Goal: Transaction & Acquisition: Purchase product/service

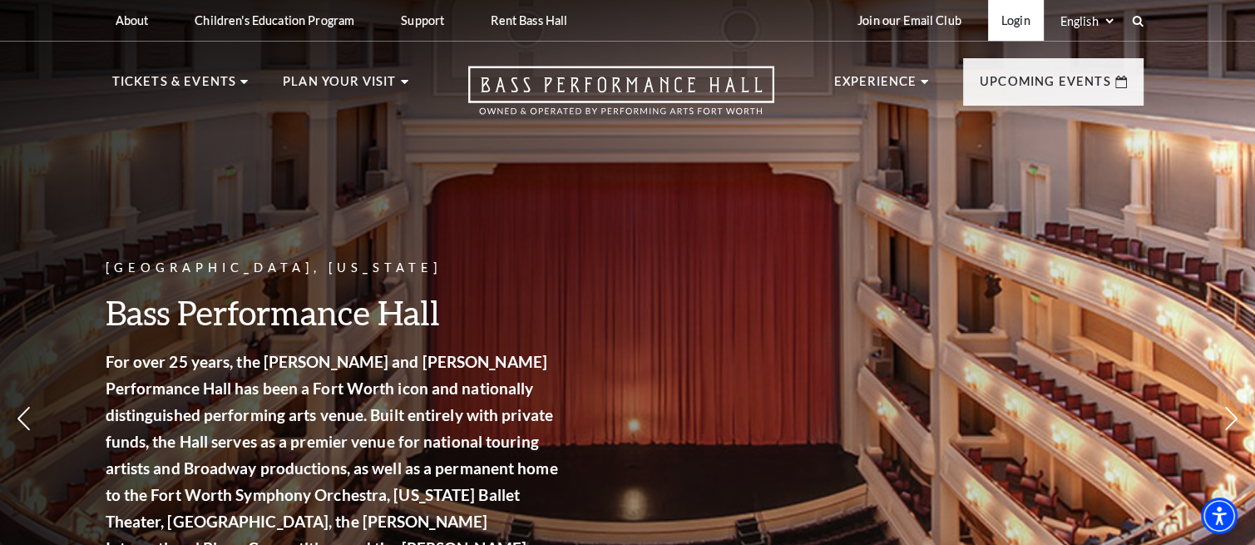
click at [1018, 21] on link "Login" at bounding box center [1016, 20] width 56 height 41
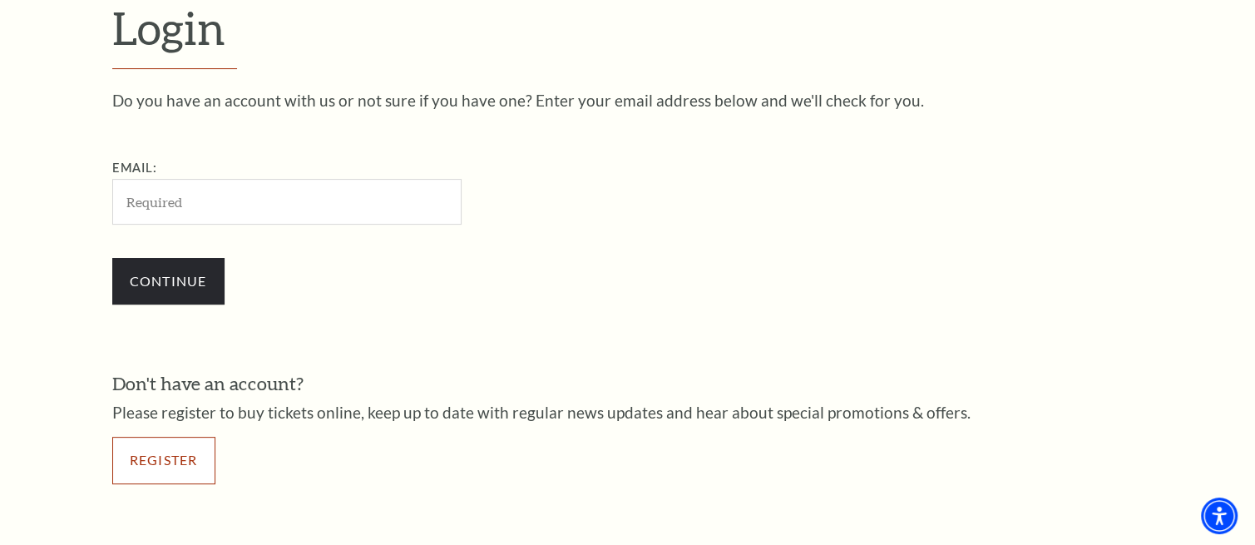
click at [185, 455] on link "Register" at bounding box center [163, 460] width 103 height 47
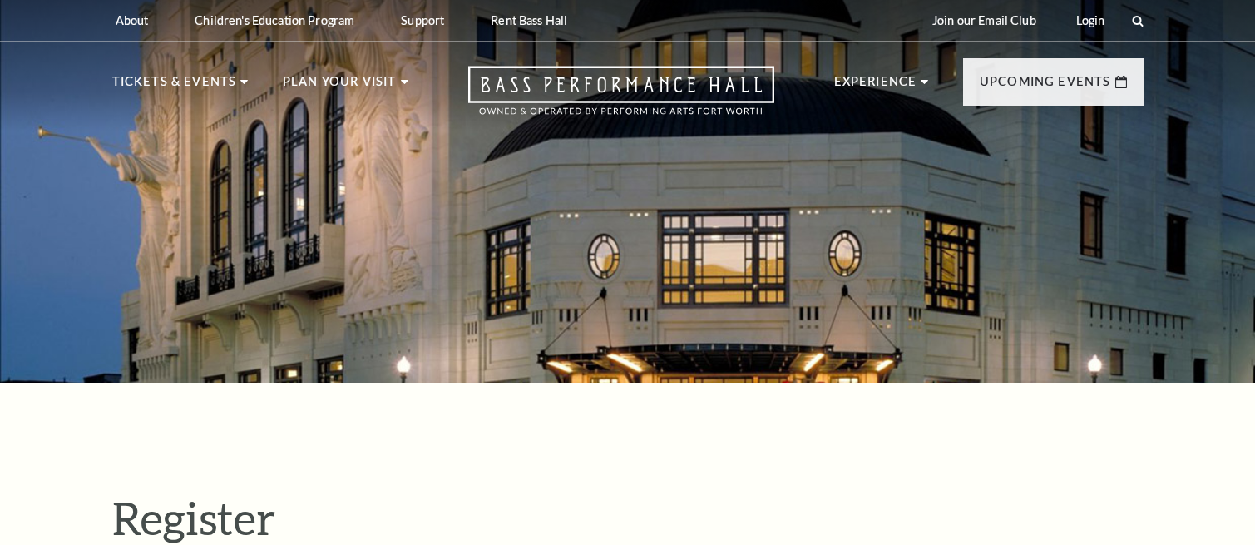
select select "1"
select select "TX"
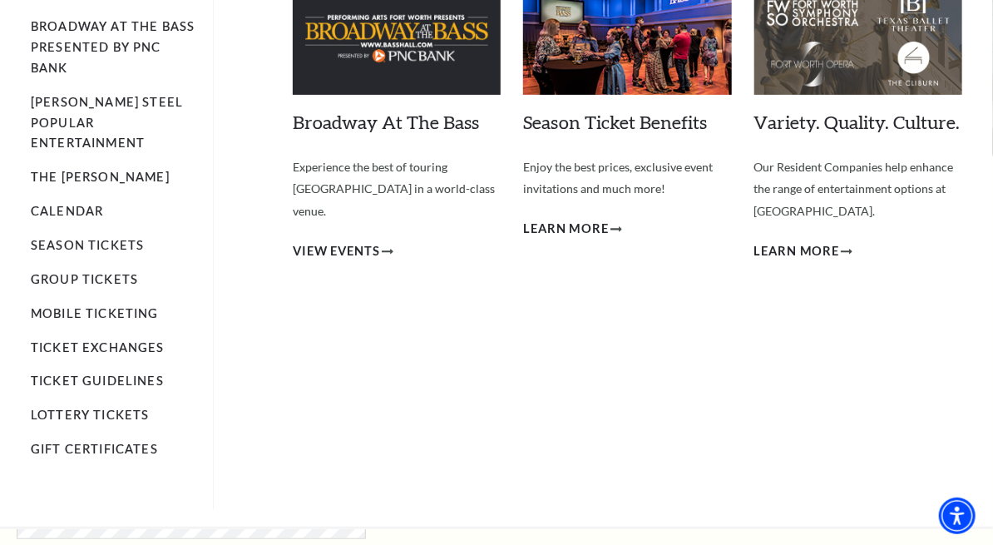
scroll to position [250, 0]
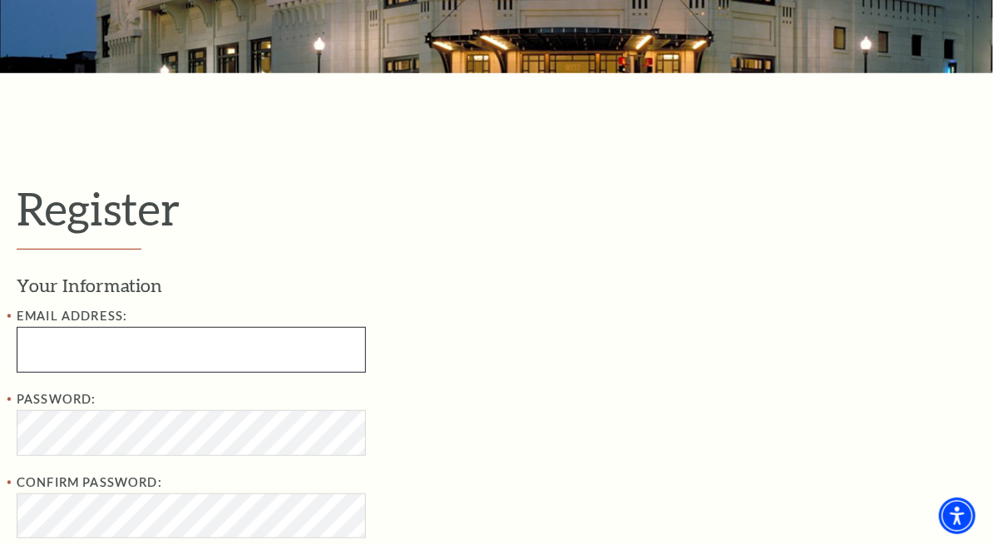
click at [141, 346] on input "Email Address:" at bounding box center [191, 350] width 349 height 46
type input "[EMAIL_ADDRESS][DOMAIN_NAME]"
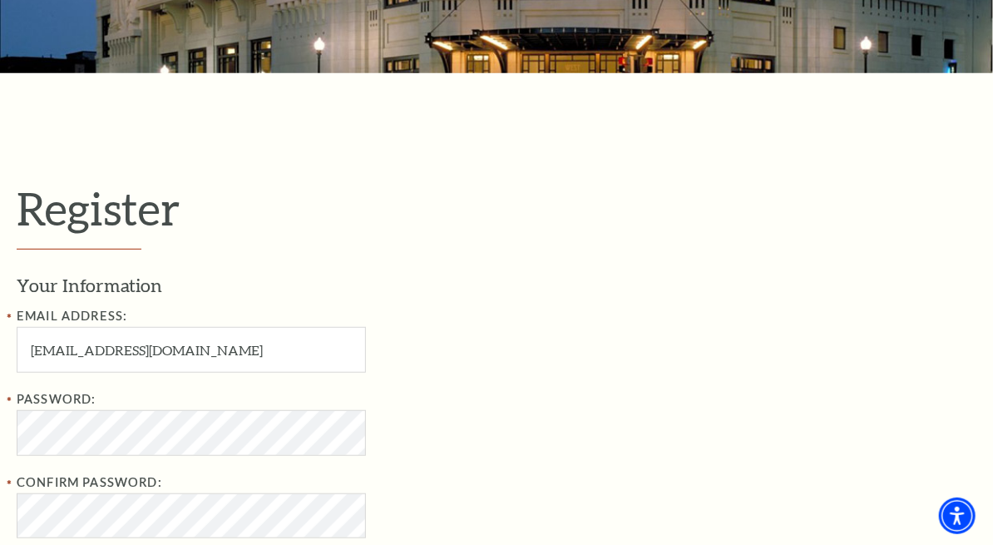
type input "[PERSON_NAME]"
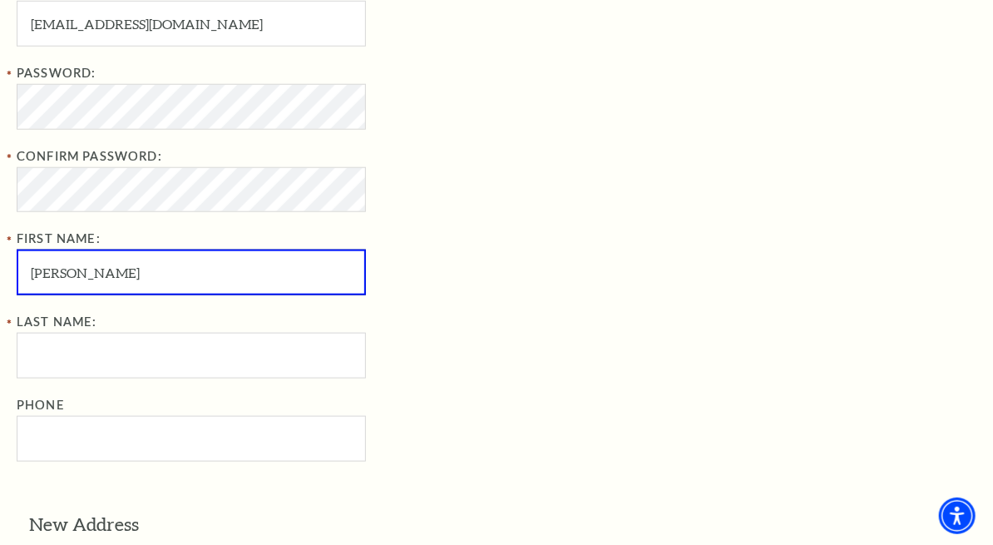
scroll to position [742, 0]
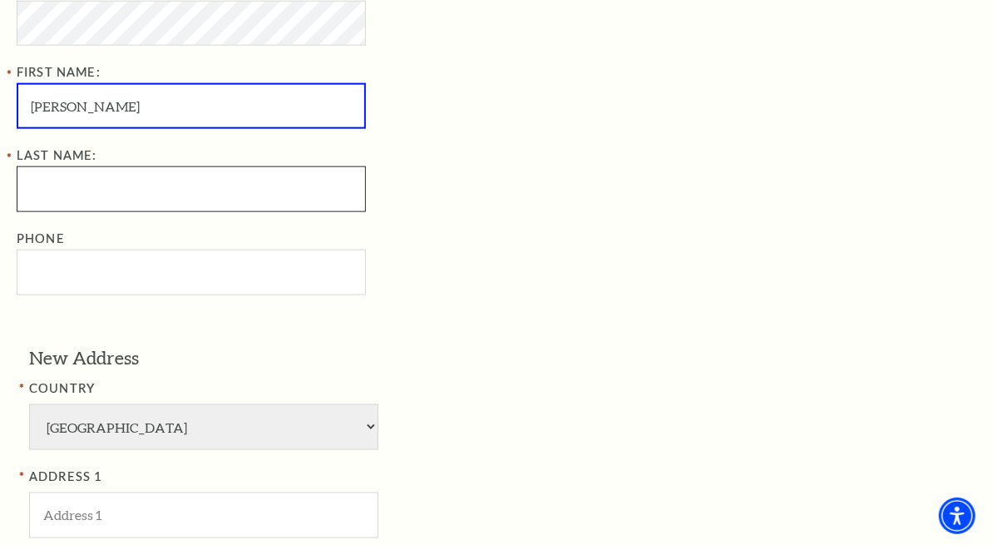
type input "Chapman"
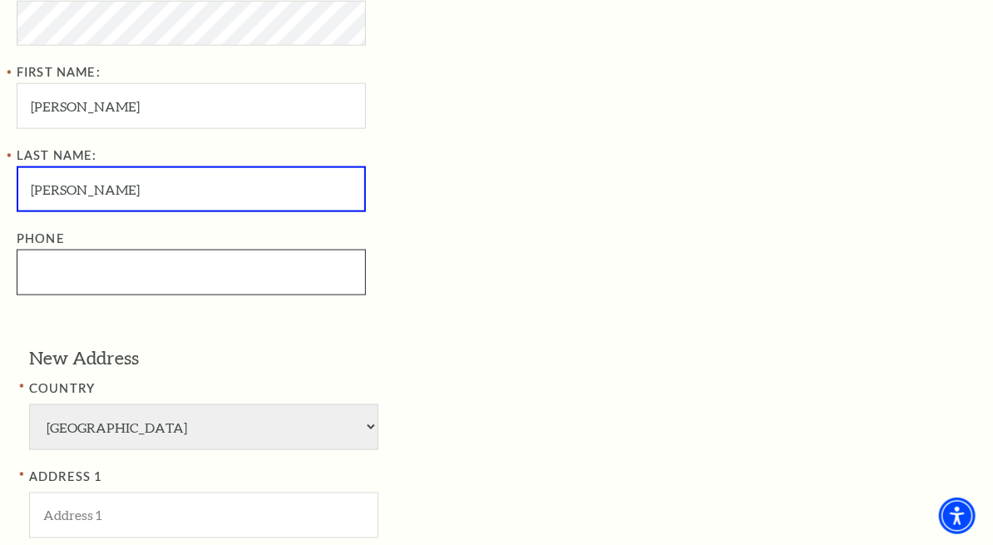
type input "3012018515"
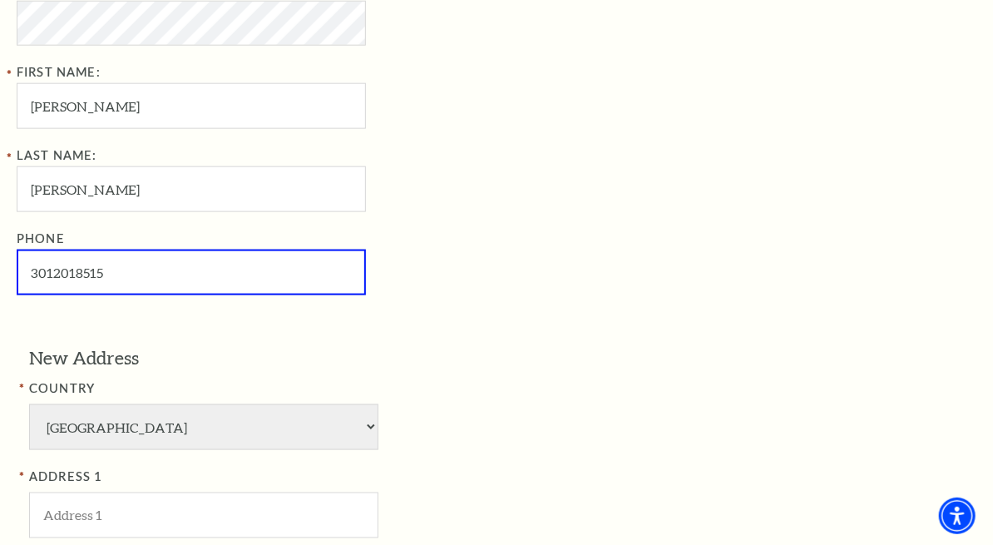
type input "Abilene"
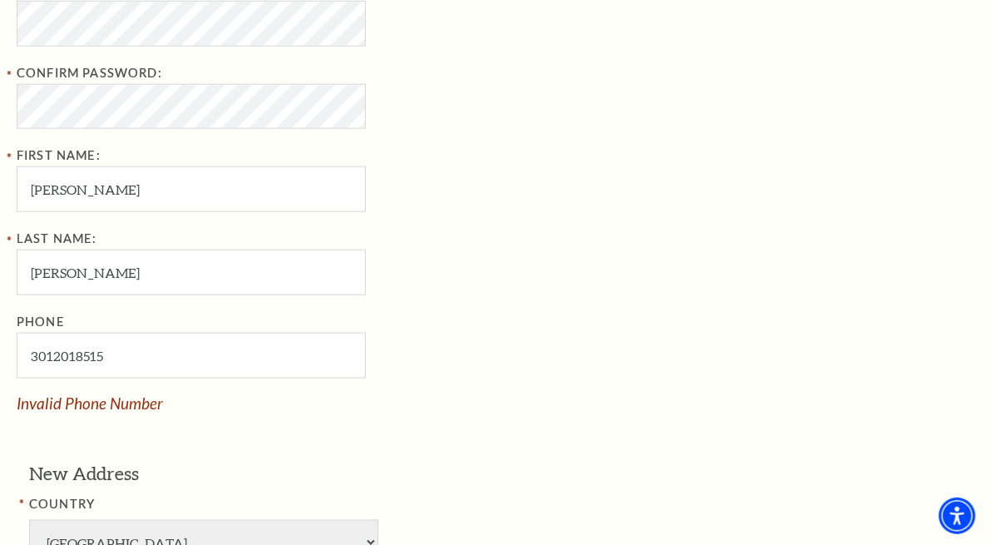
scroll to position [492, 0]
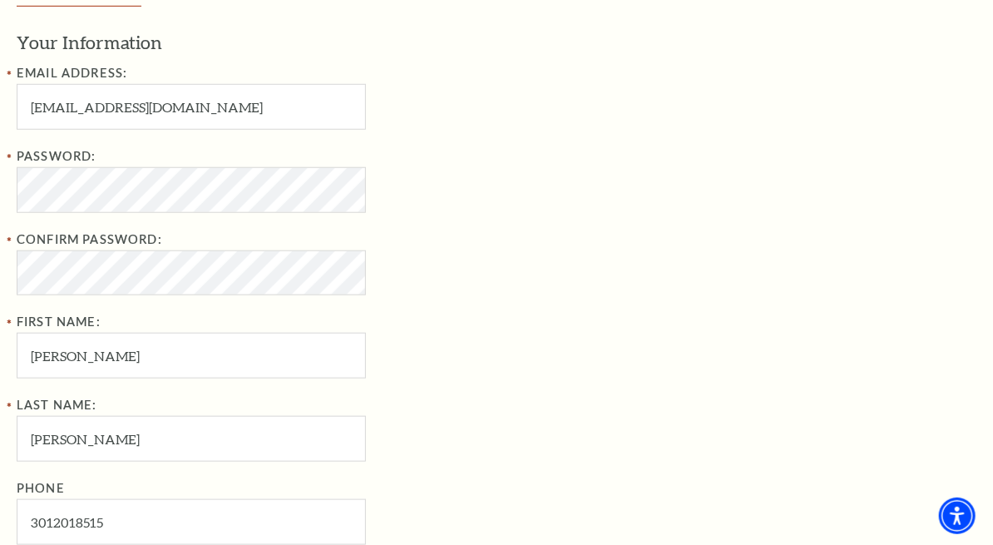
click at [420, 269] on div "Confirm Password:" at bounding box center [287, 263] width 541 height 67
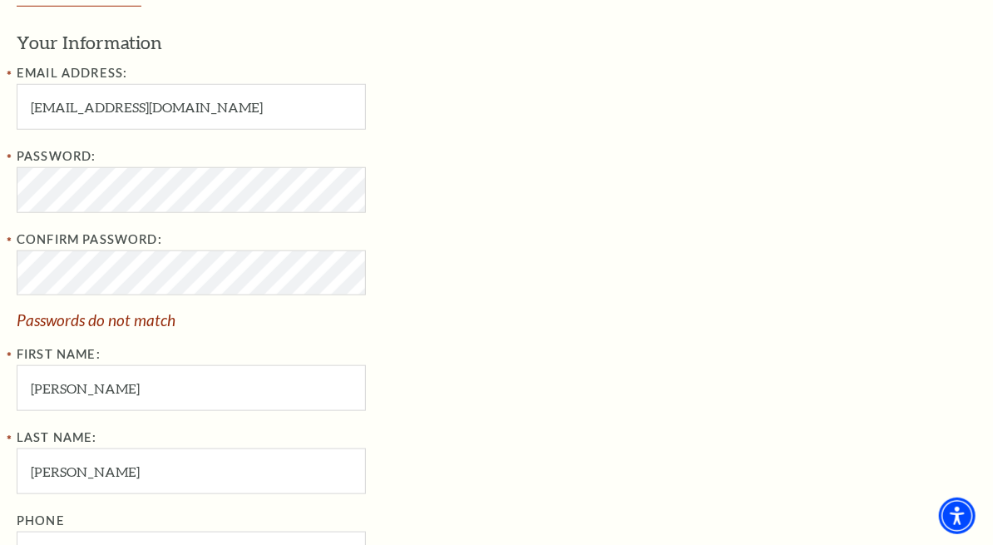
click at [411, 243] on div "Confirm Password: Passwords do not match" at bounding box center [287, 279] width 541 height 99
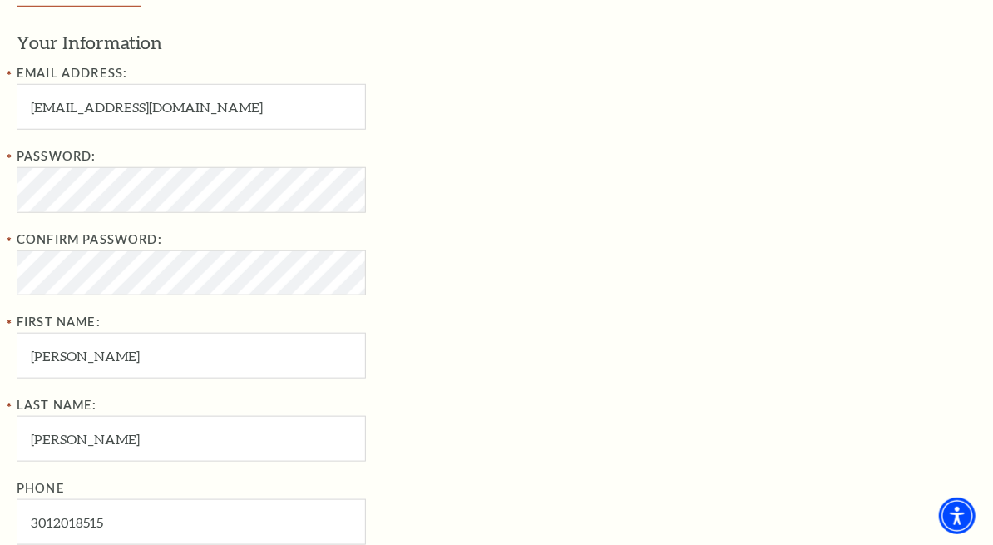
click at [435, 274] on div "Confirm Password:" at bounding box center [287, 263] width 541 height 67
click at [415, 264] on div "Confirm Password:" at bounding box center [287, 263] width 541 height 67
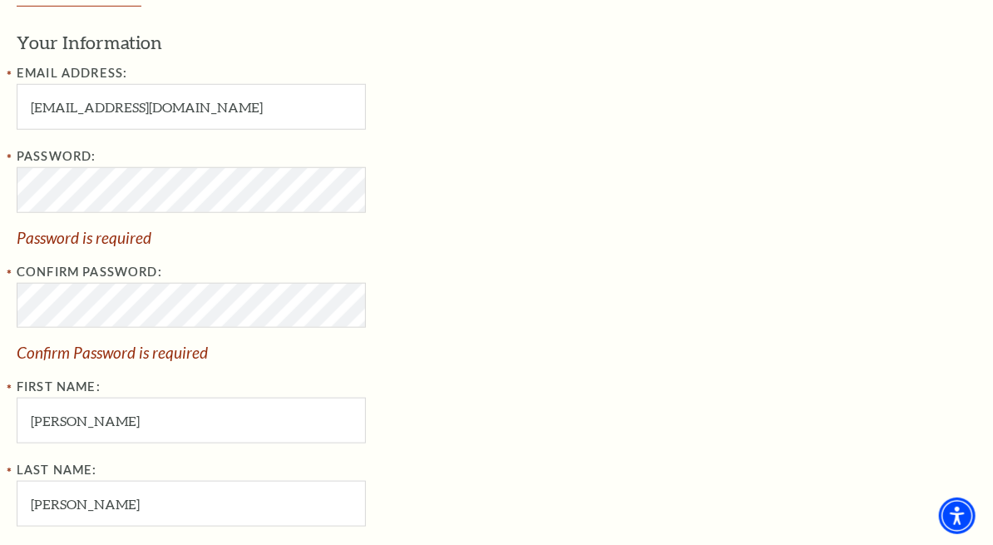
click at [471, 174] on div "Password: Password is required" at bounding box center [287, 195] width 541 height 99
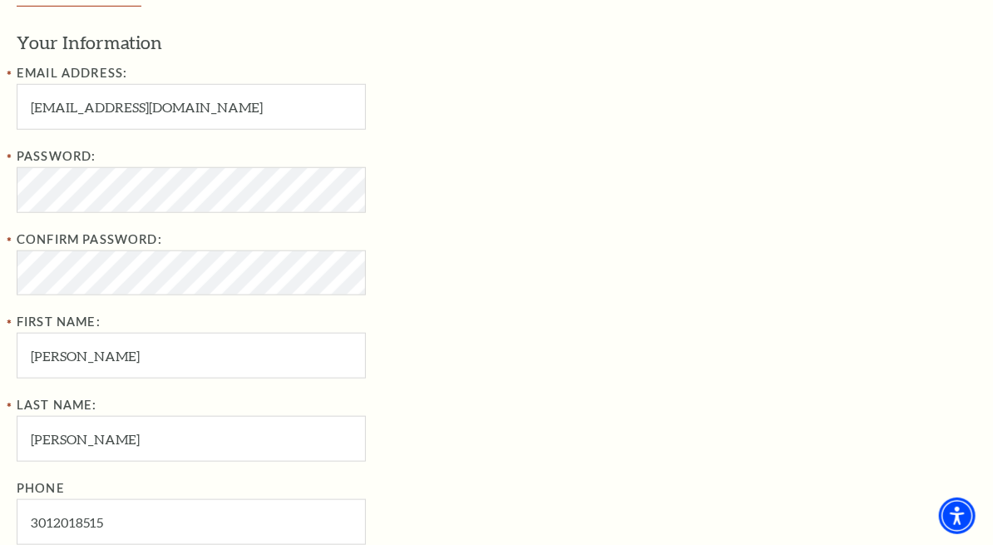
click at [432, 240] on div "Confirm Password:" at bounding box center [287, 263] width 541 height 67
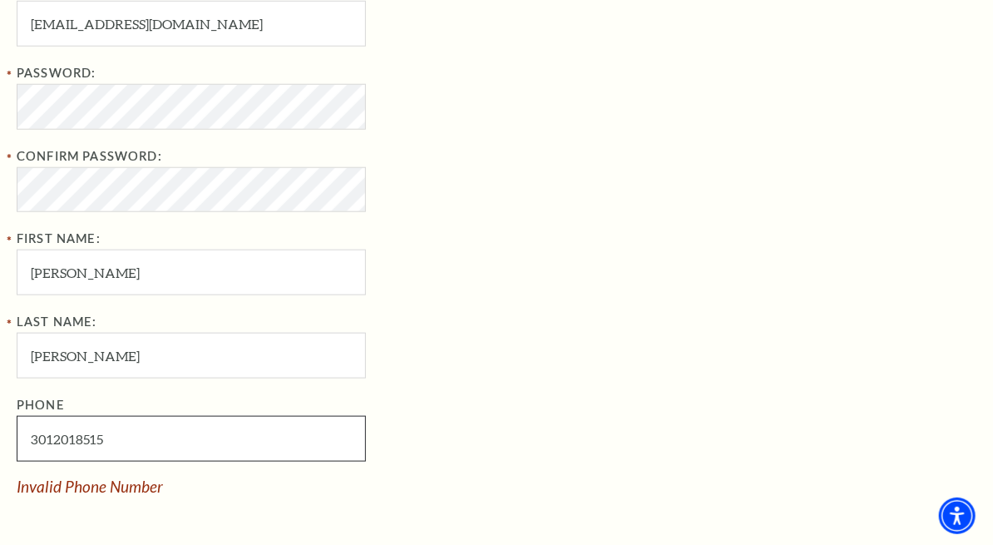
click at [32, 442] on input "3012018515" at bounding box center [191, 439] width 349 height 46
click at [473, 407] on div "Phone 3012018515 Invalid Phone Number" at bounding box center [287, 444] width 541 height 99
click at [83, 436] on input "3012018515" at bounding box center [191, 439] width 349 height 46
click at [32, 438] on input "3012018515" at bounding box center [191, 439] width 349 height 46
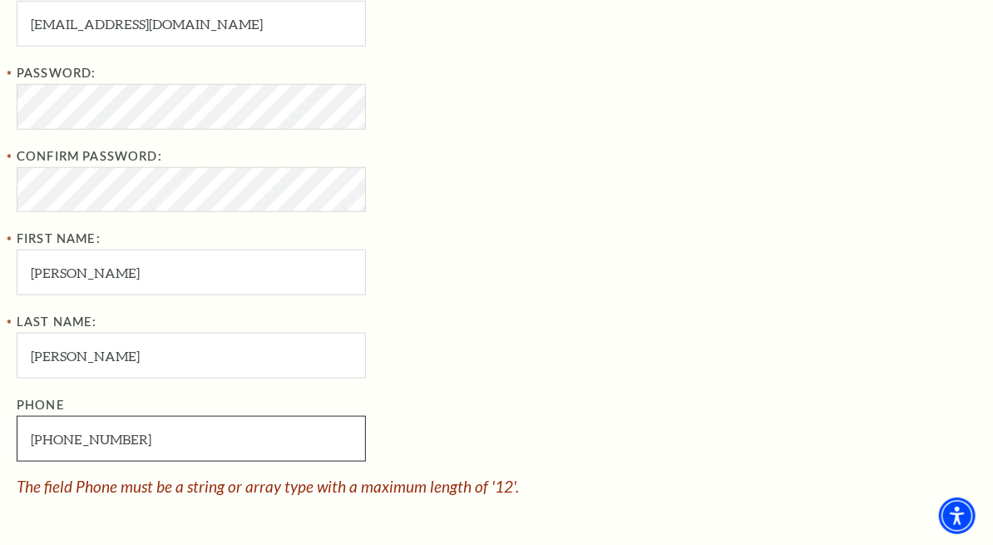
click at [38, 445] on input "130-120-18515" at bounding box center [191, 439] width 349 height 46
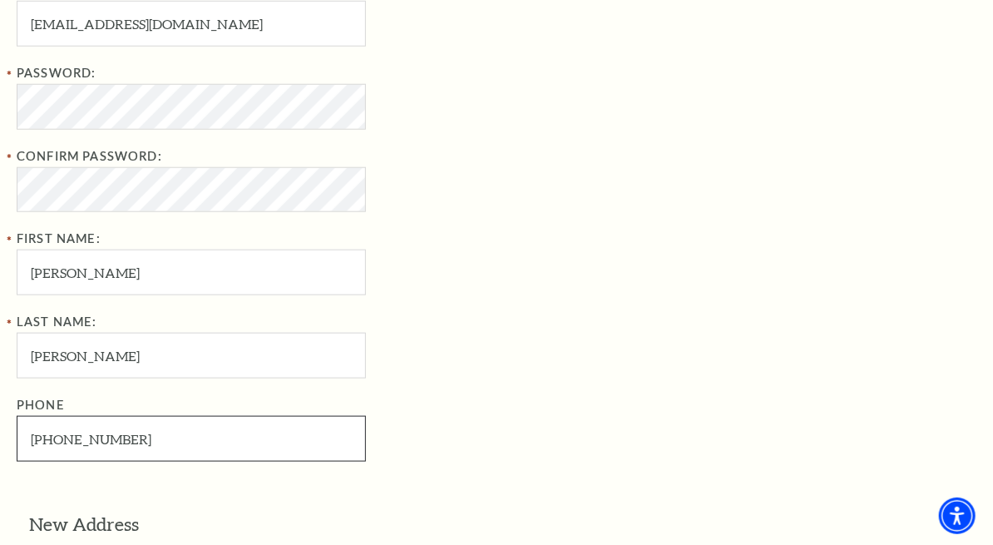
type input "301-201-8515"
click at [417, 360] on div "Last Name: Chapman Phone 301-201-8515" at bounding box center [287, 387] width 541 height 150
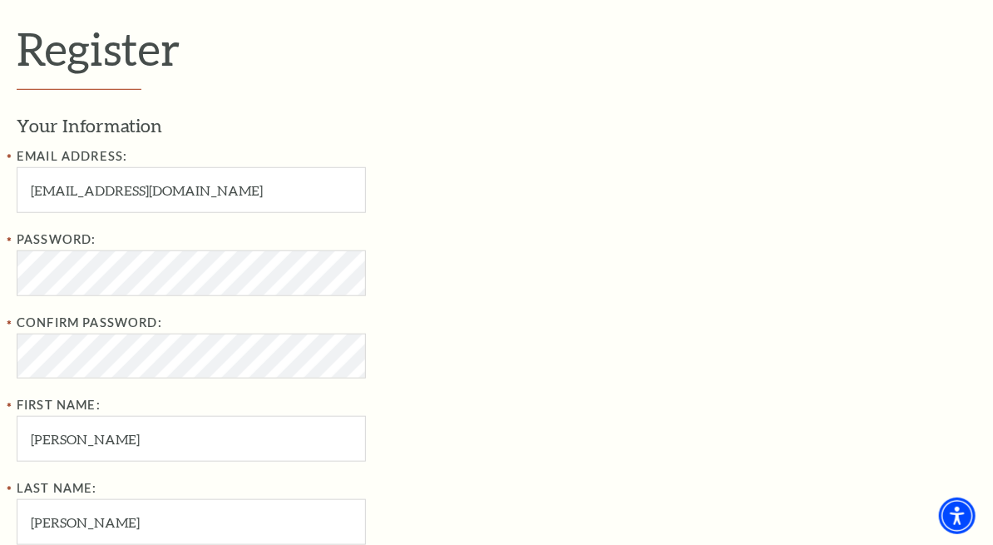
paste input "25 Lytle Place Dr"
type input "25 Lytle Place Dr"
click at [442, 266] on div "Password:" at bounding box center [287, 263] width 541 height 67
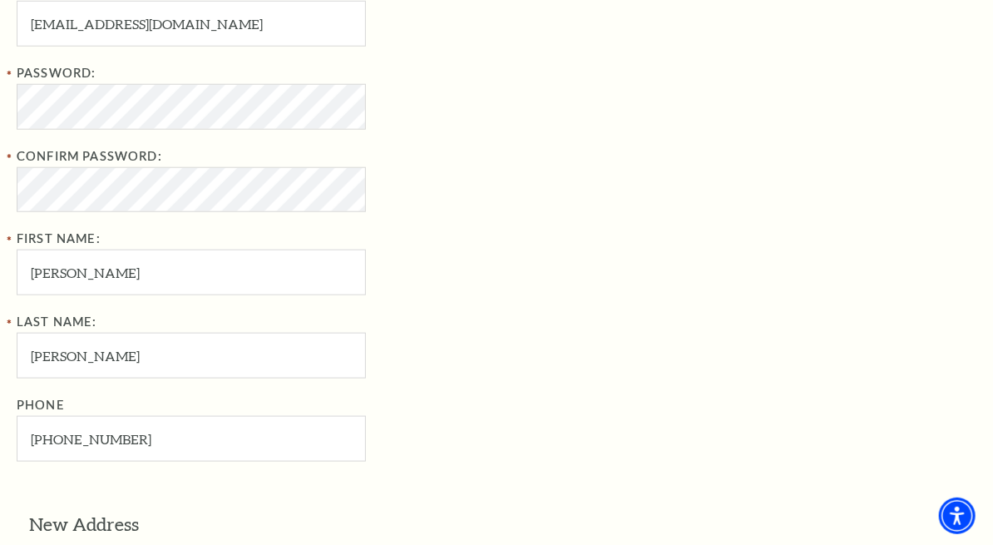
scroll to position [659, 0]
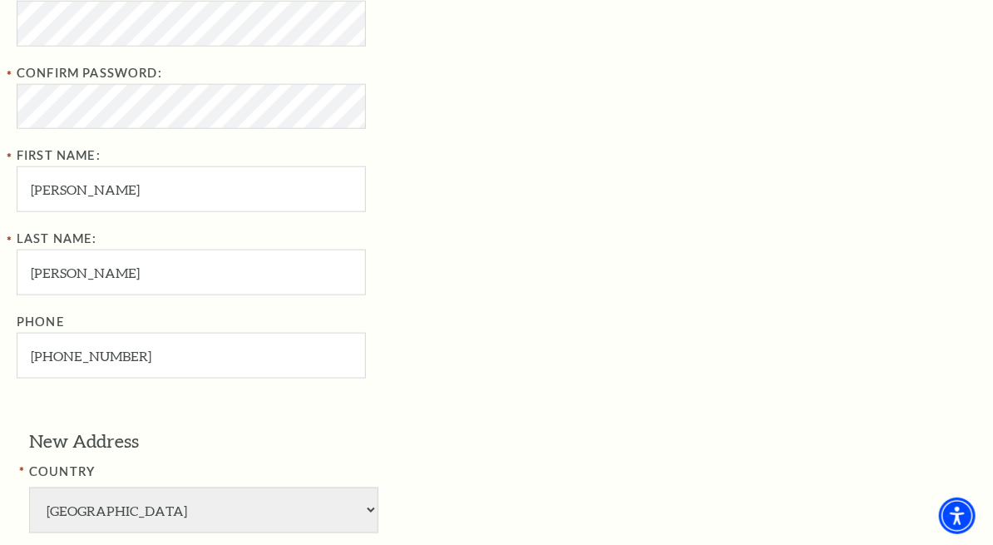
paste input "79602"
type input "79602"
click at [466, 366] on div "Phone 301-201-8515" at bounding box center [287, 345] width 541 height 67
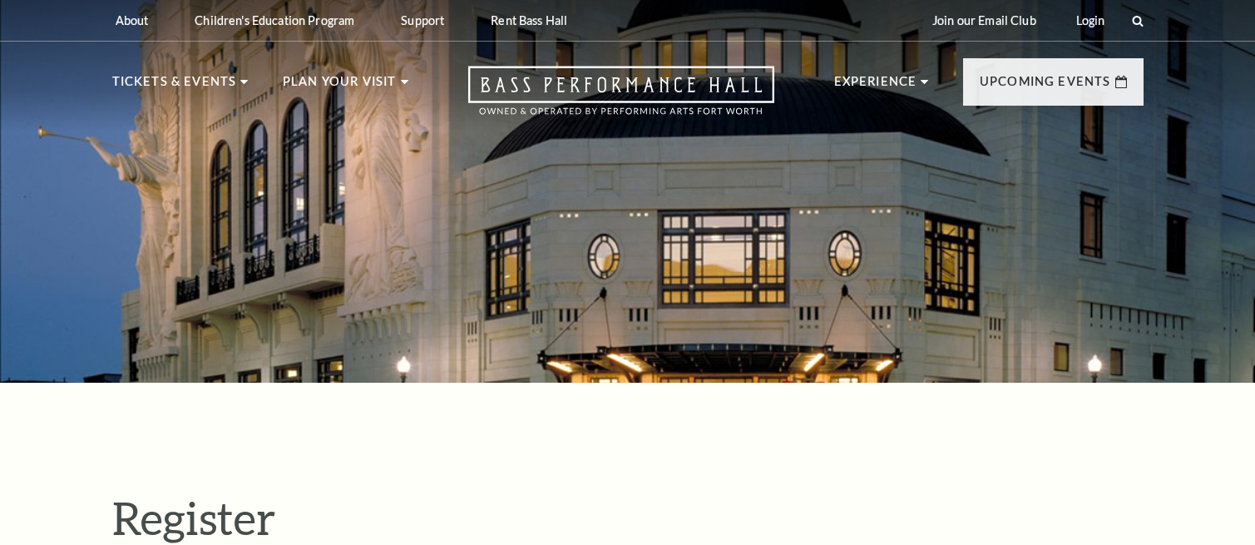
select select "1"
select select "TX"
click at [1007, 18] on link "Login" at bounding box center [1016, 20] width 56 height 41
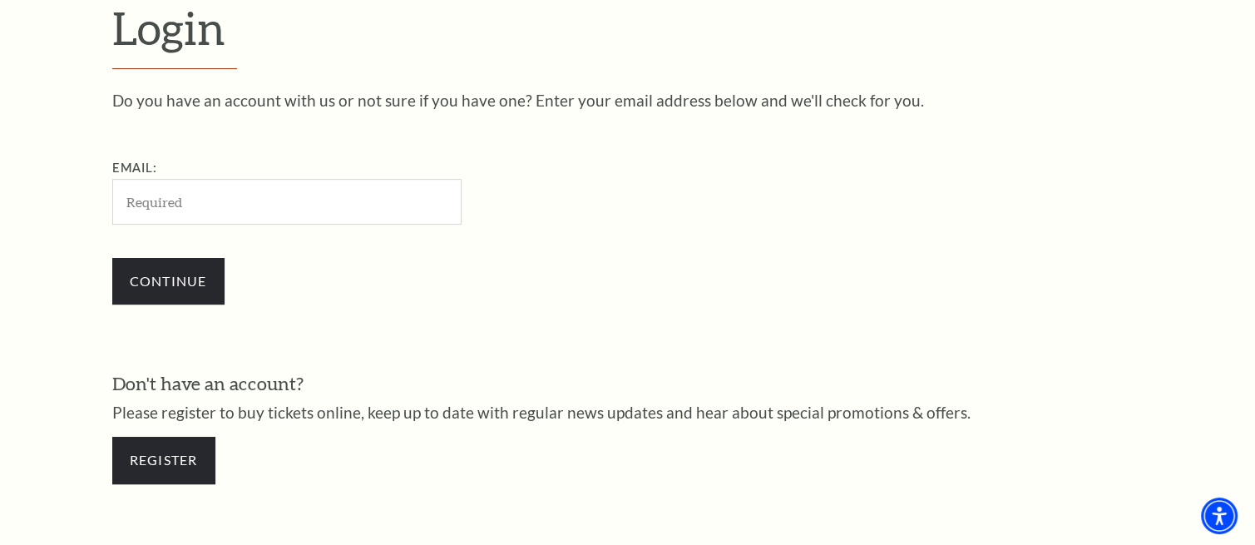
click at [235, 204] on input "Email:" at bounding box center [286, 202] width 349 height 46
type input "[EMAIL_ADDRESS][DOMAIN_NAME]"
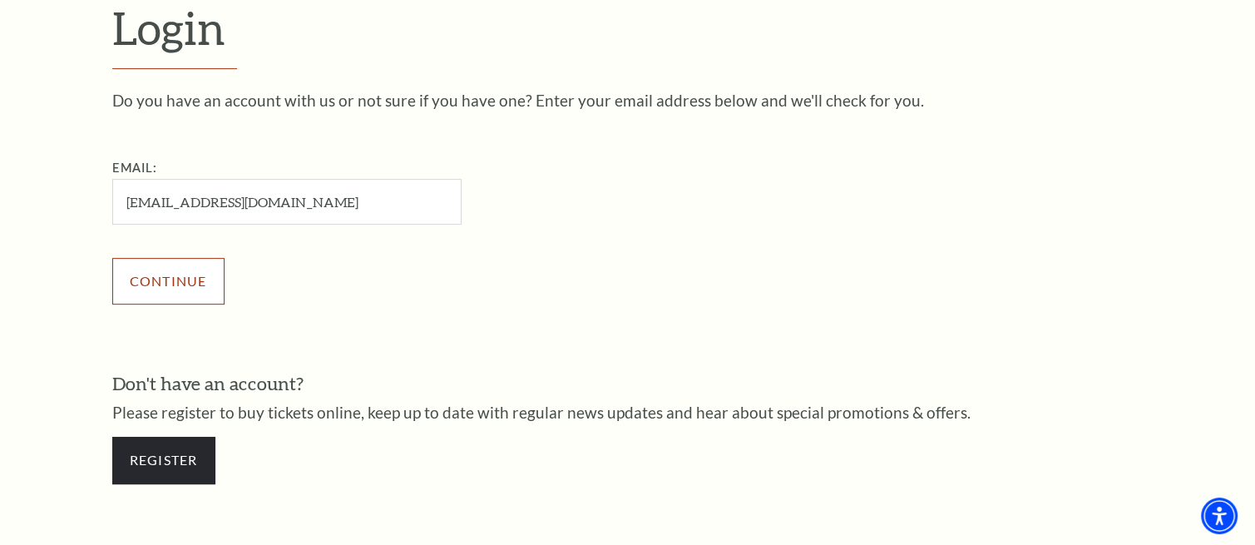
click at [171, 290] on input "Continue" at bounding box center [168, 281] width 112 height 47
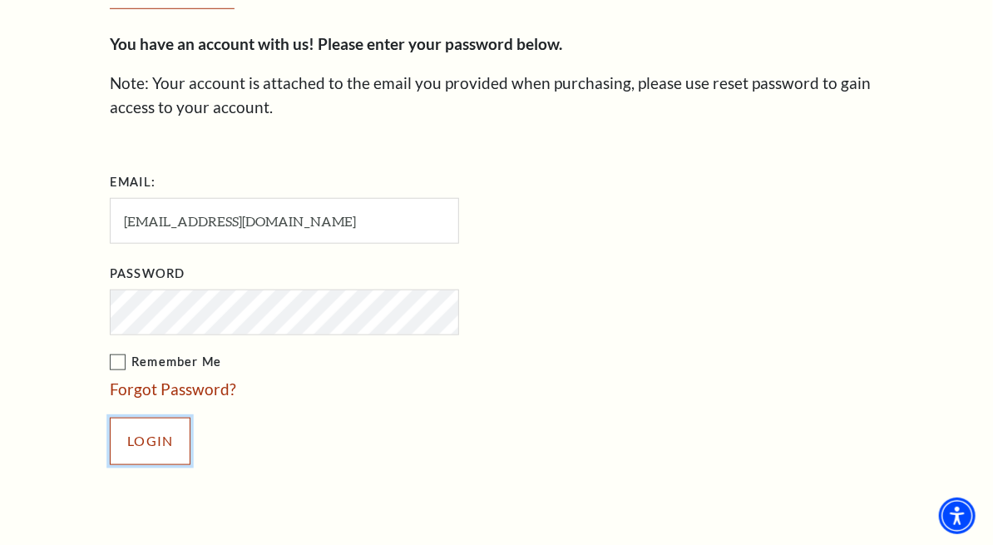
click at [110, 418] on input "Login" at bounding box center [150, 441] width 81 height 47
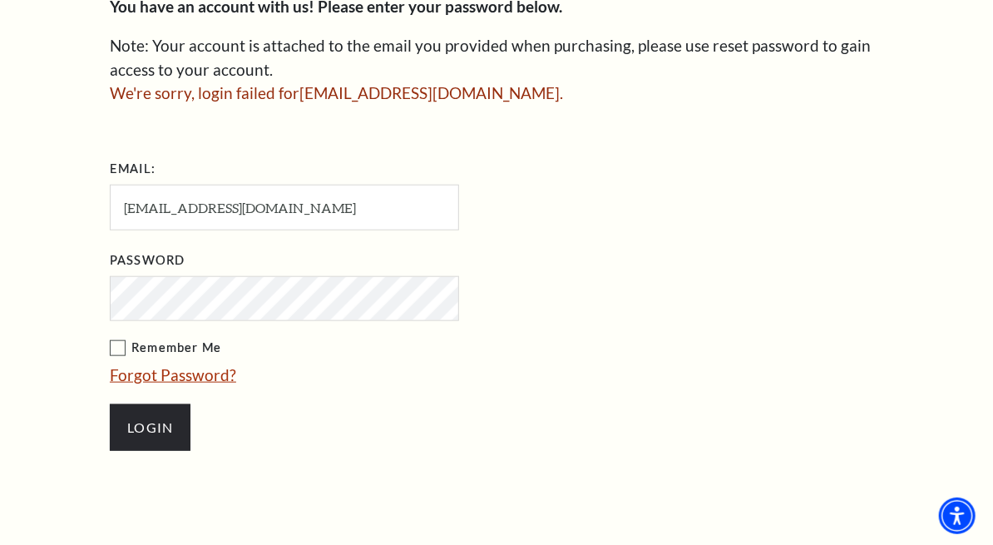
click at [110, 365] on link "Forgot Password?" at bounding box center [173, 374] width 126 height 19
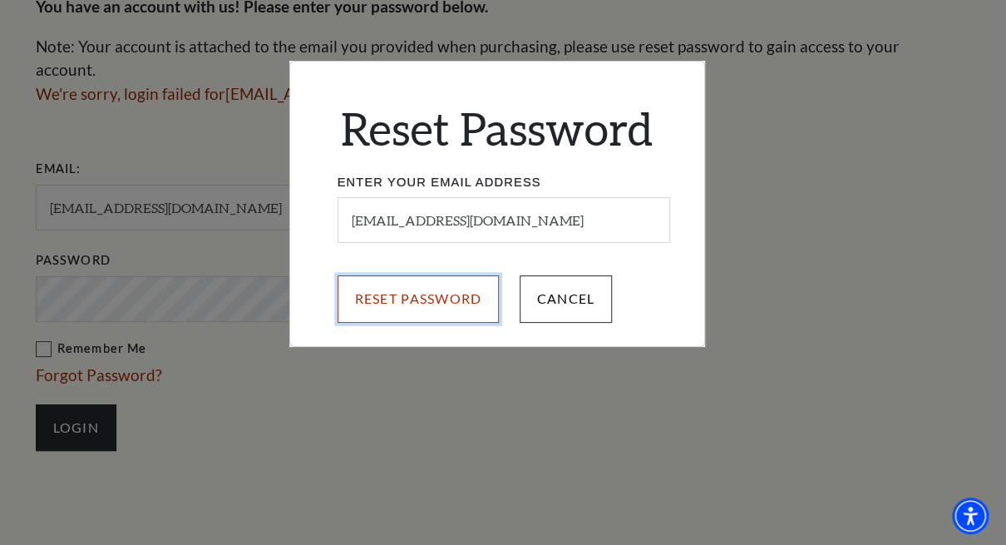
click at [415, 306] on input "Reset Password" at bounding box center [419, 298] width 162 height 47
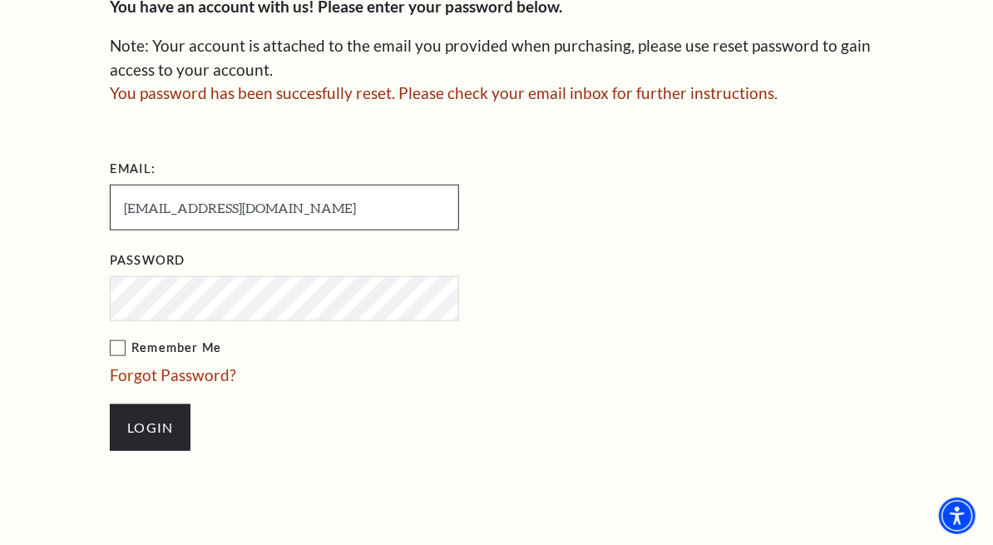
click at [197, 185] on input "[EMAIL_ADDRESS][DOMAIN_NAME]" at bounding box center [284, 208] width 349 height 46
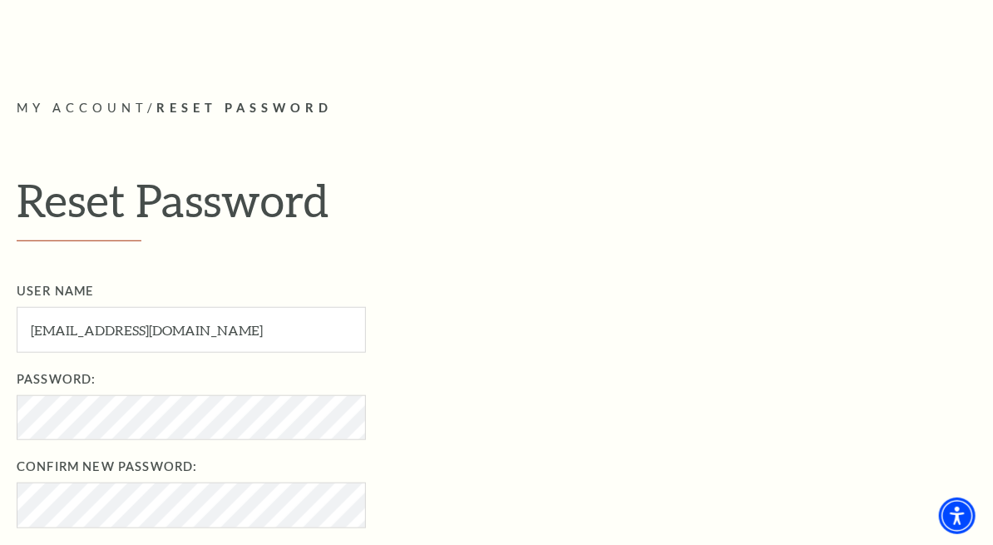
scroll to position [416, 0]
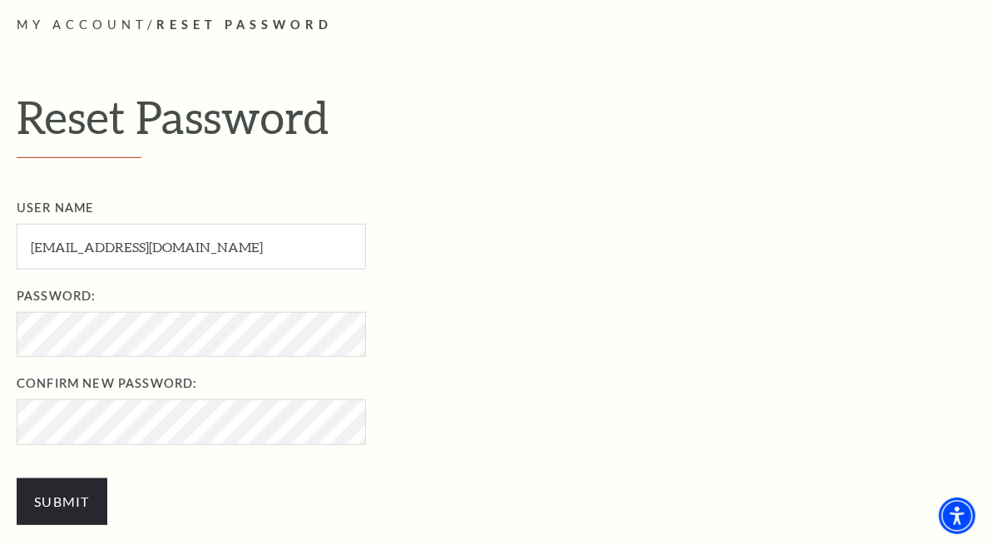
click at [456, 348] on li "Password: Password required" at bounding box center [509, 322] width 984 height 72
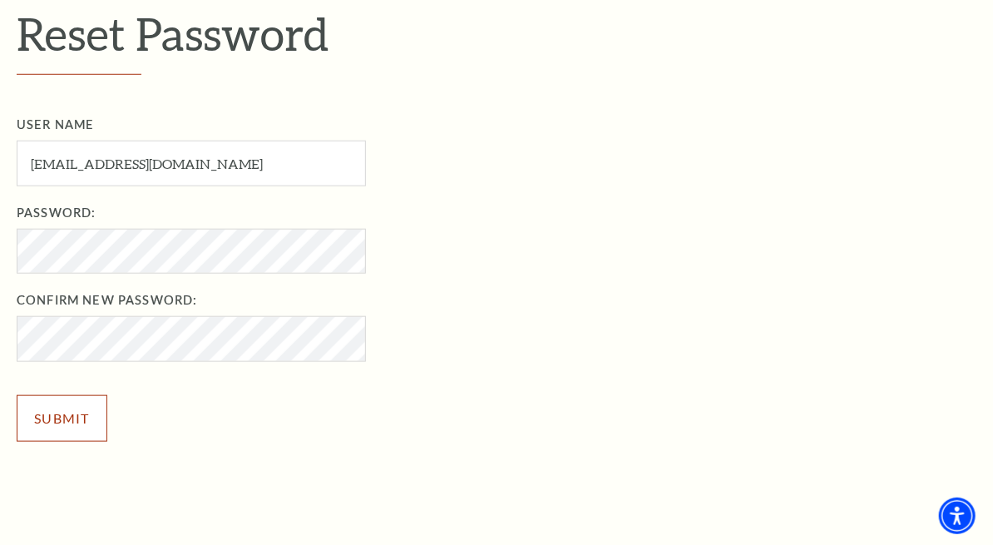
click at [61, 415] on input "Submit" at bounding box center [62, 418] width 91 height 47
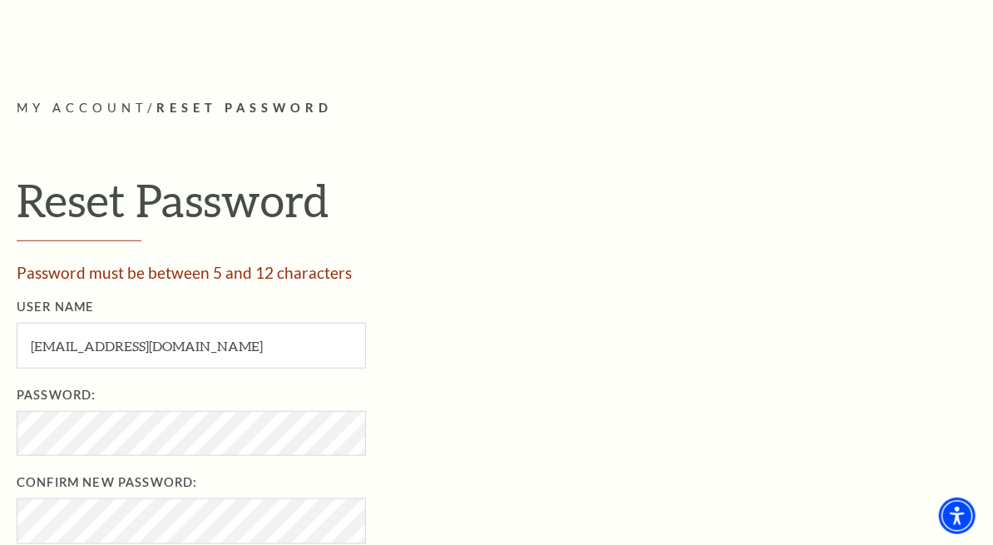
scroll to position [416, 0]
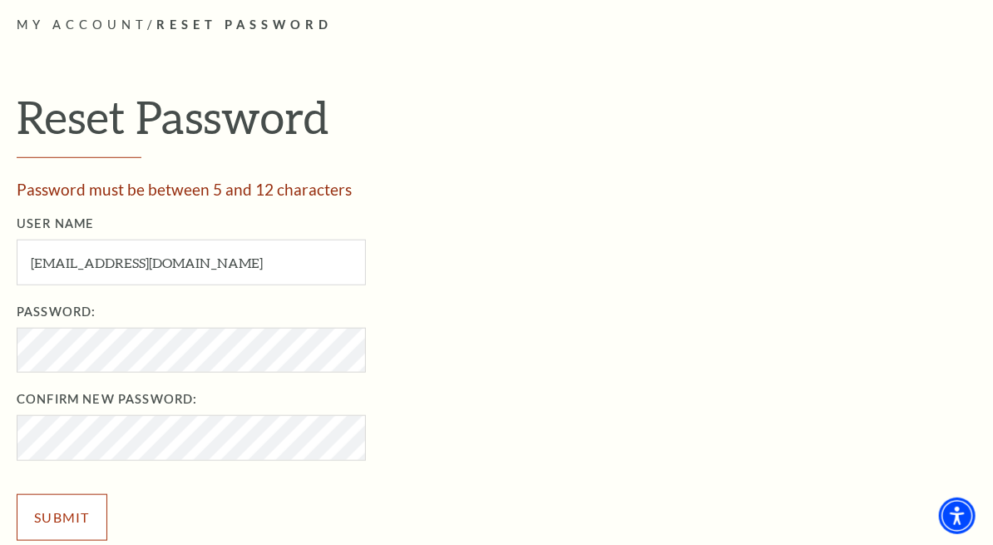
click at [57, 505] on input "Submit" at bounding box center [62, 517] width 91 height 47
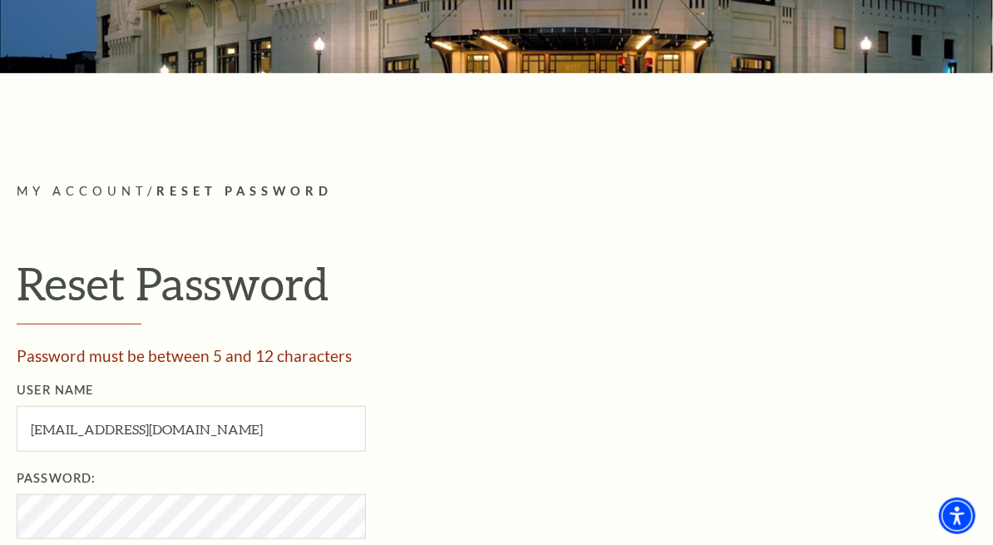
scroll to position [416, 0]
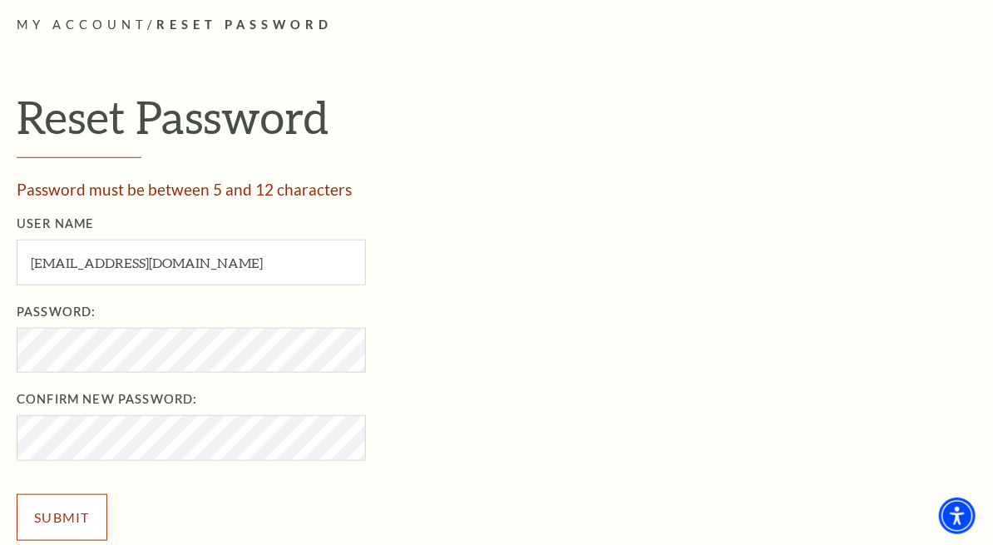
click at [61, 516] on input "Submit" at bounding box center [62, 517] width 91 height 47
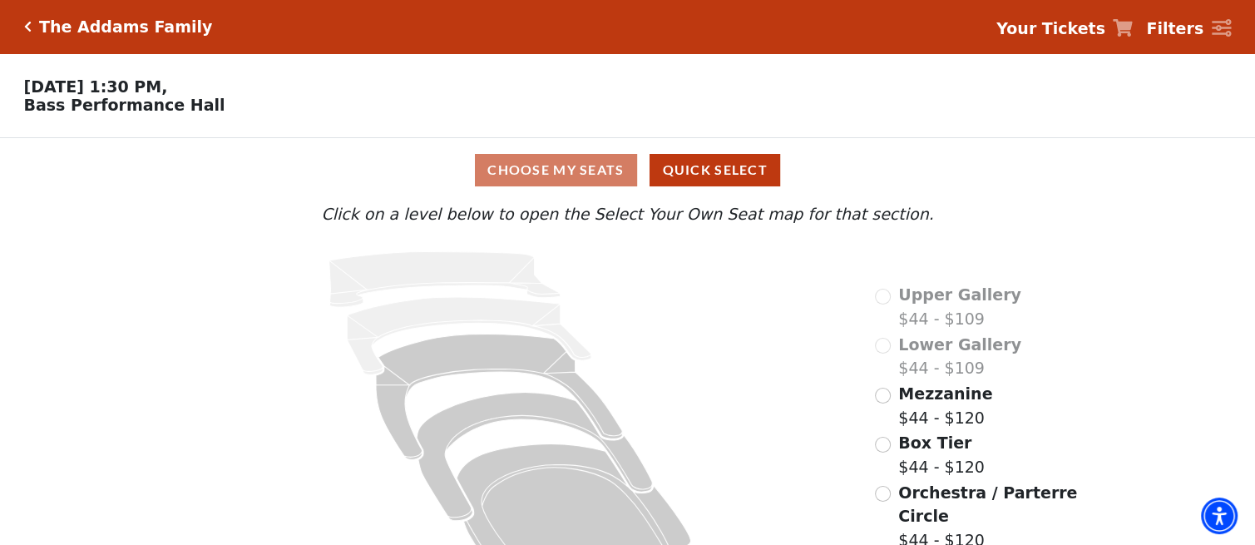
scroll to position [56, 0]
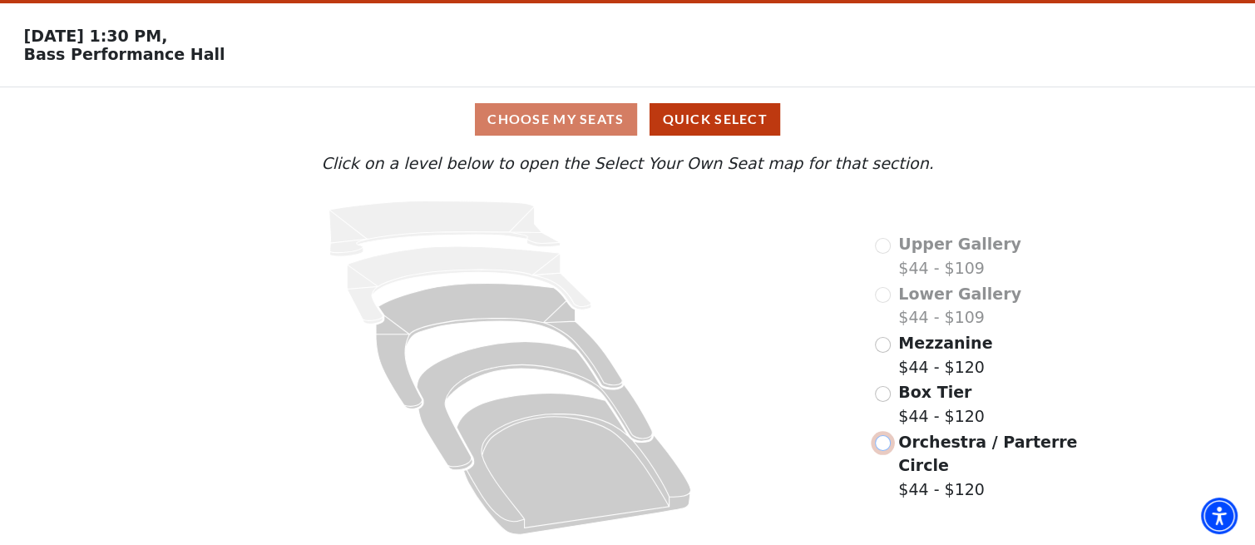
click at [882, 435] on input "Orchestra / Parterre Circle$44 - $120\a" at bounding box center [883, 443] width 16 height 16
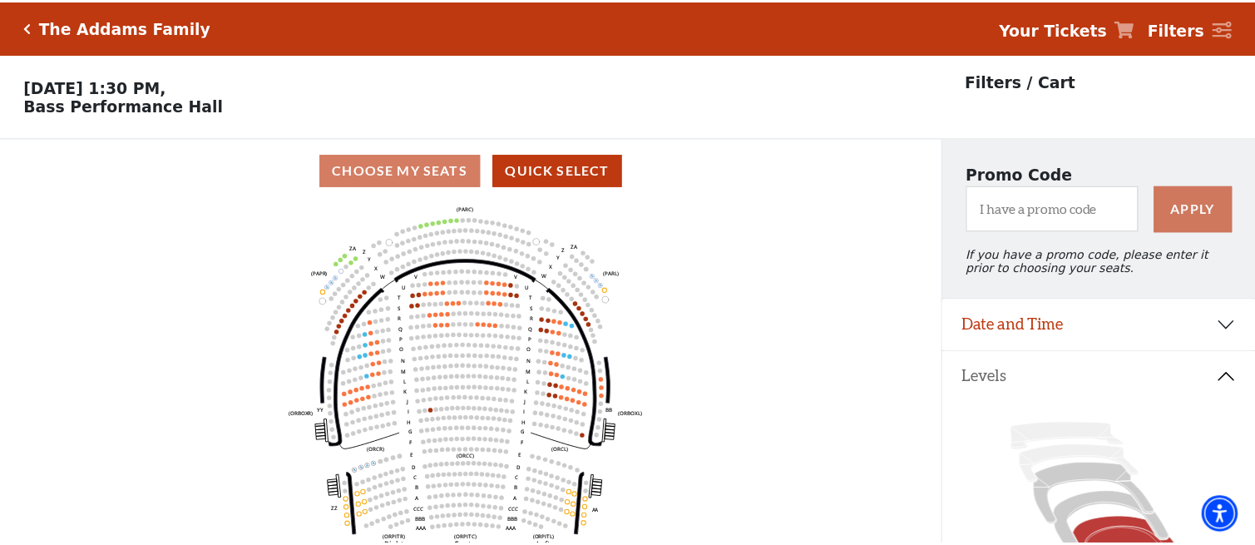
scroll to position [77, 0]
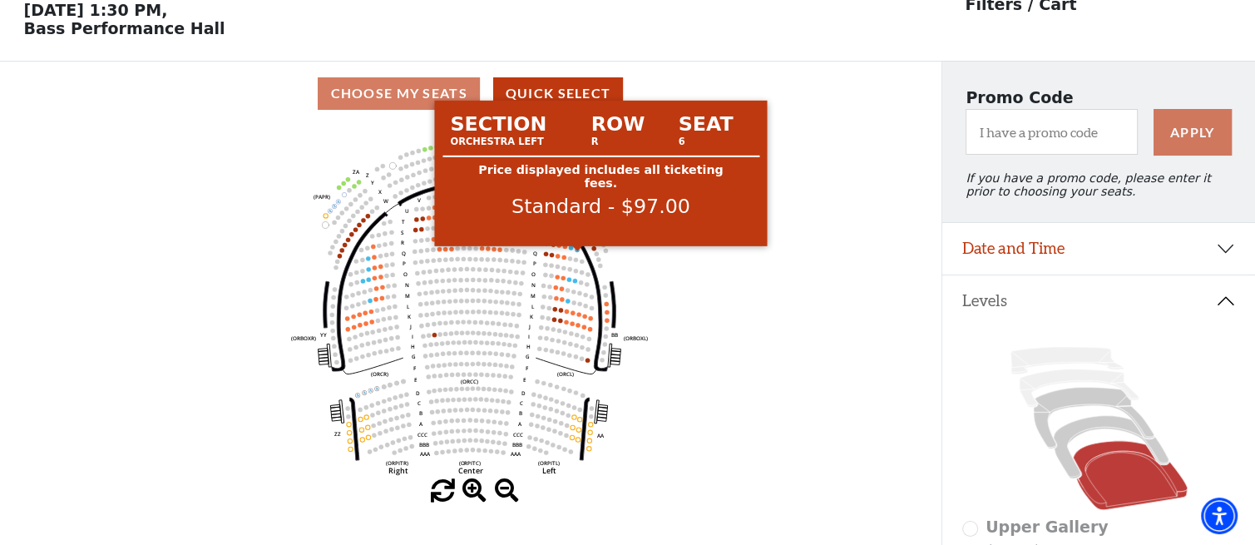
click at [577, 251] on circle at bounding box center [577, 249] width 4 height 4
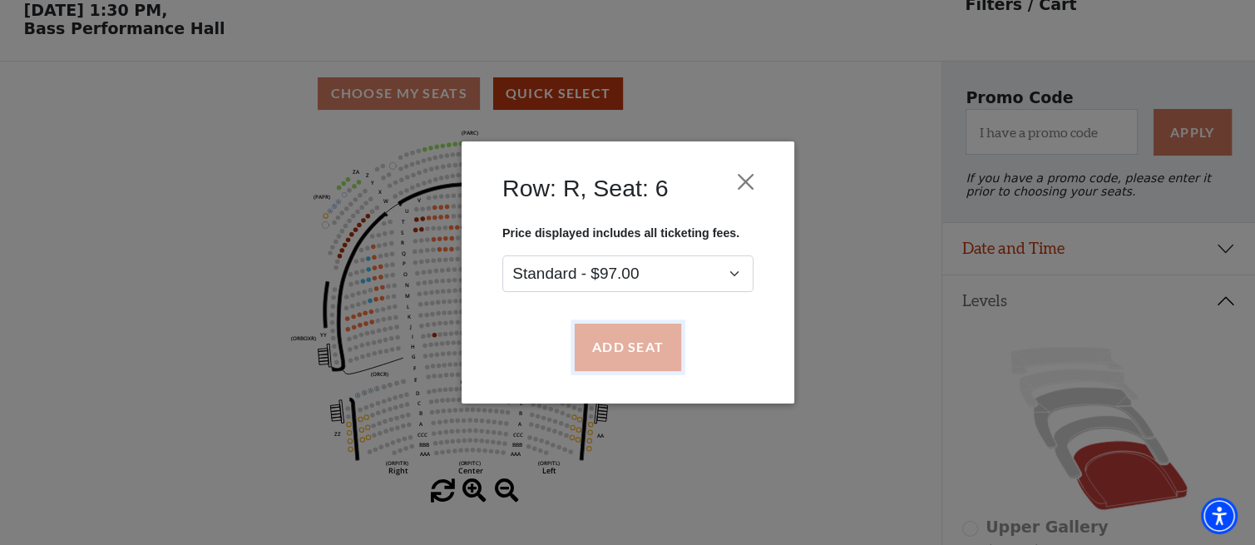
click at [610, 353] on button "Add Seat" at bounding box center [627, 347] width 106 height 47
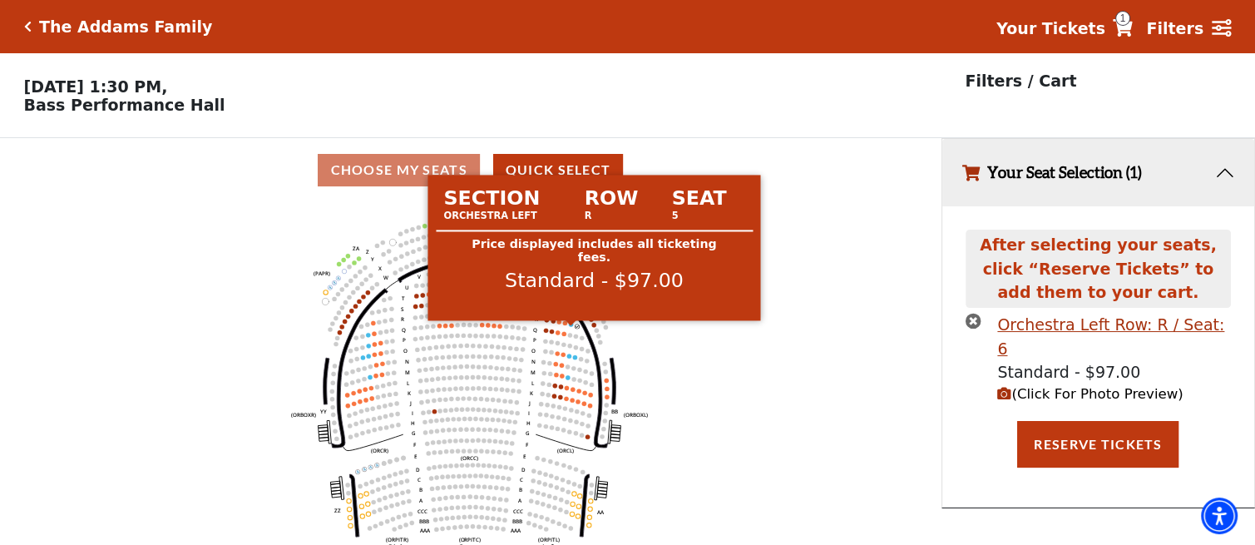
click at [571, 326] on circle at bounding box center [571, 324] width 4 height 4
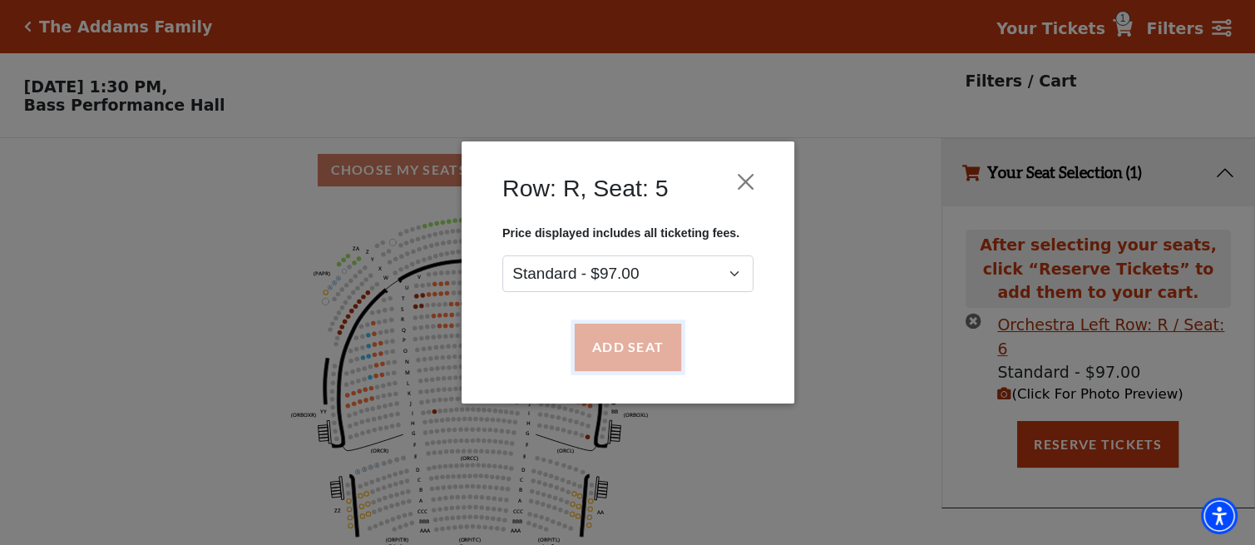
click at [621, 350] on button "Add Seat" at bounding box center [627, 347] width 106 height 47
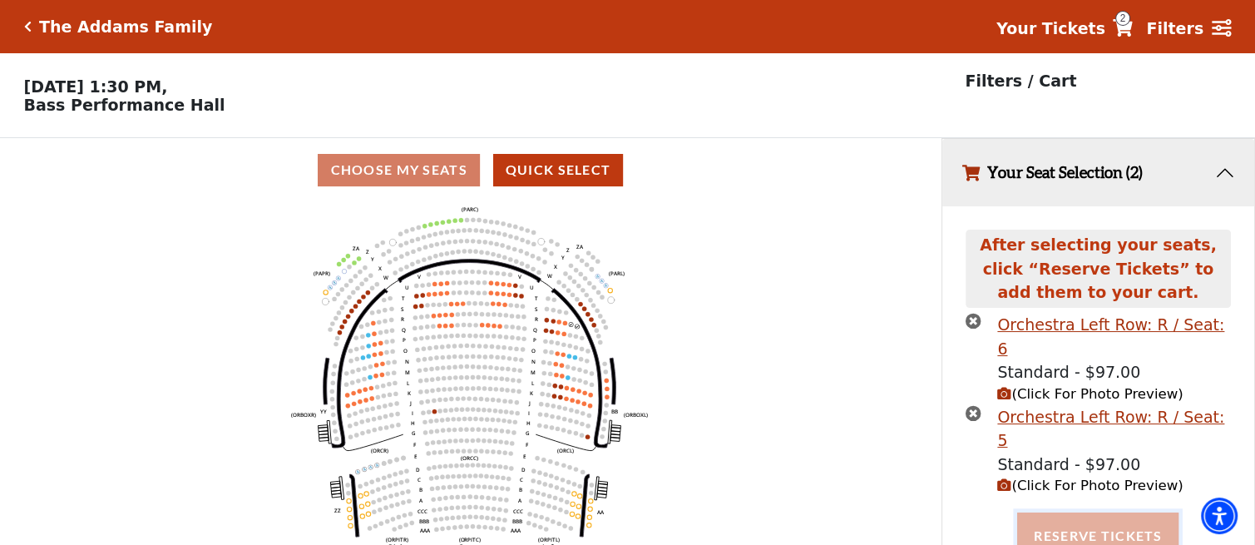
click at [1127, 512] on button "Reserve Tickets" at bounding box center [1097, 535] width 161 height 47
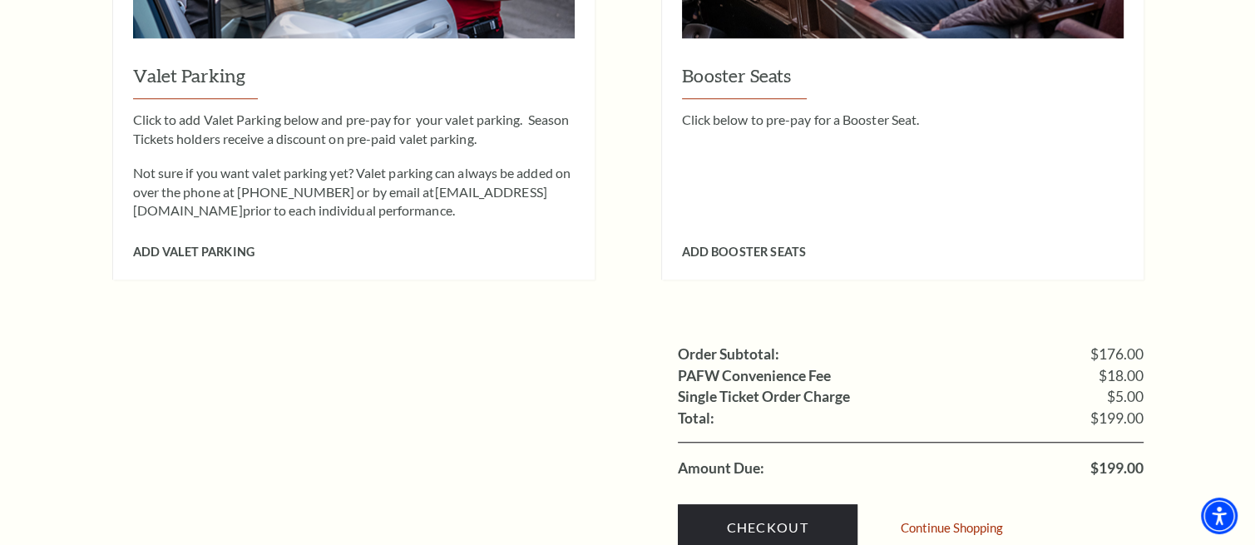
scroll to position [1497, 0]
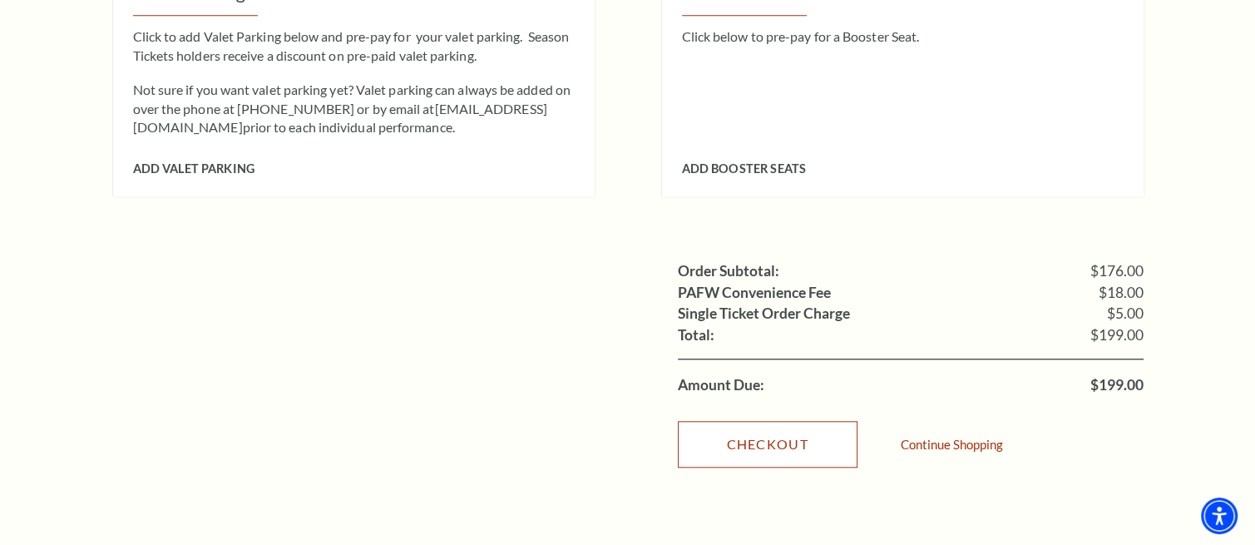
click at [788, 421] on link "Checkout" at bounding box center [768, 444] width 180 height 47
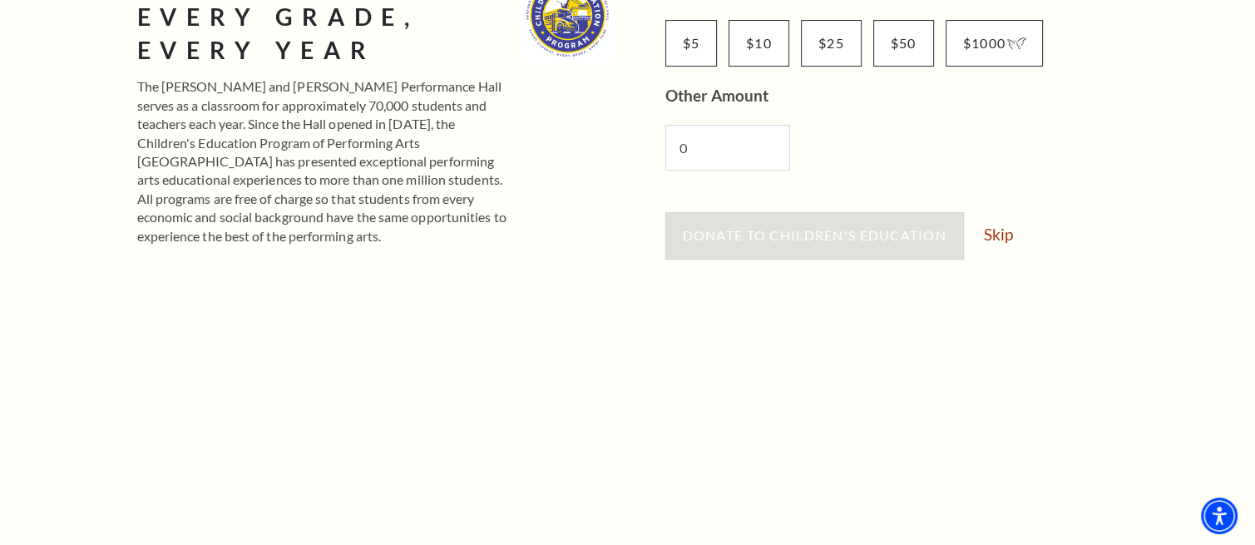
scroll to position [416, 0]
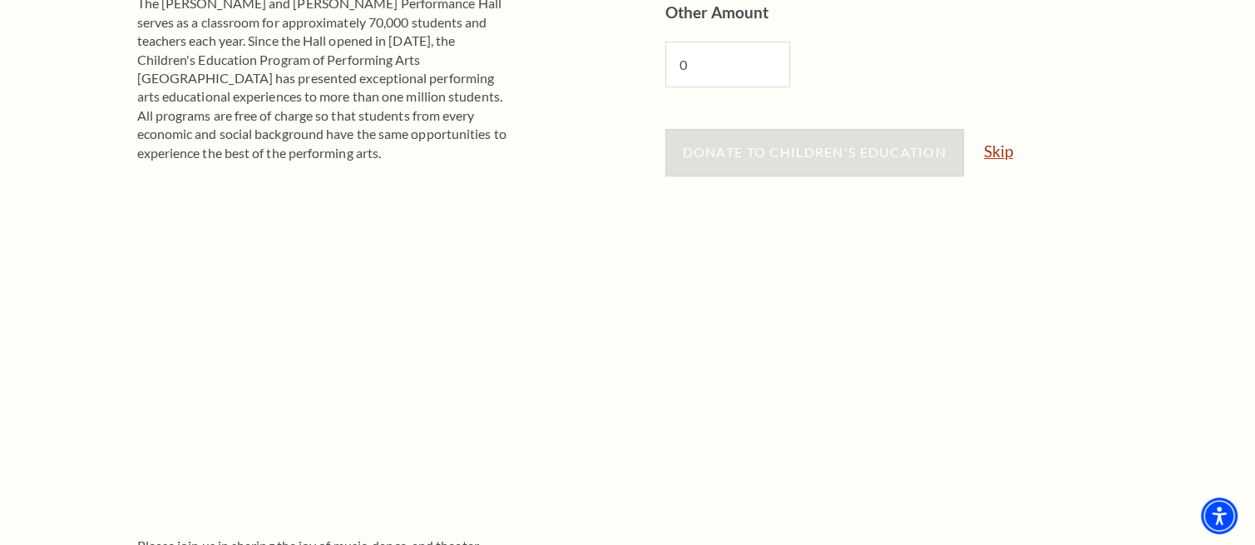
click at [997, 152] on link "Skip" at bounding box center [998, 151] width 29 height 16
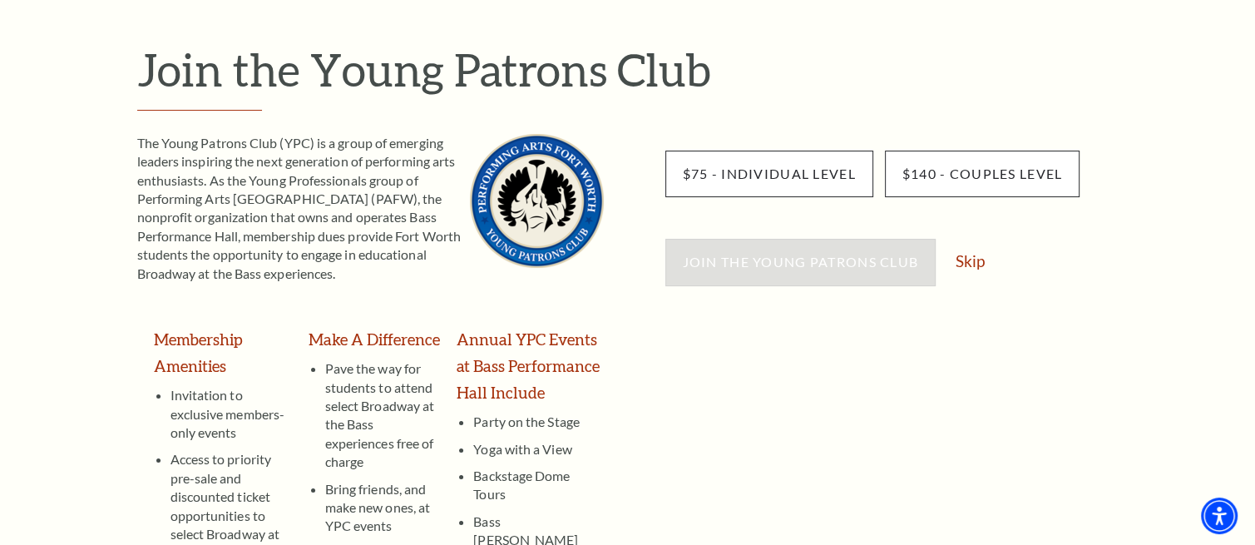
scroll to position [250, 0]
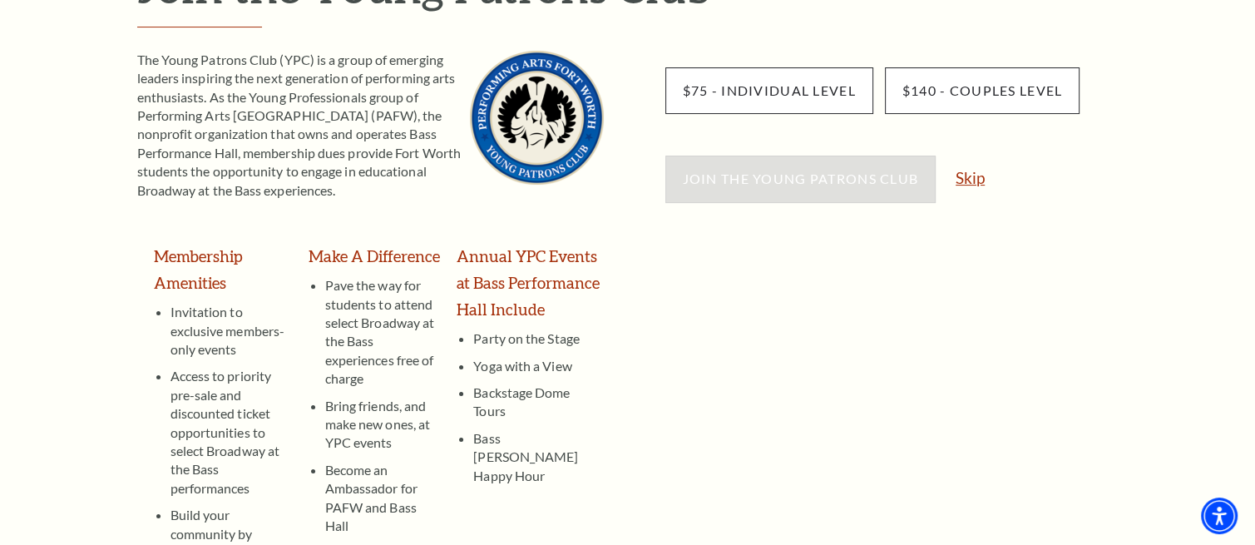
click at [977, 177] on link "Skip" at bounding box center [970, 178] width 29 height 16
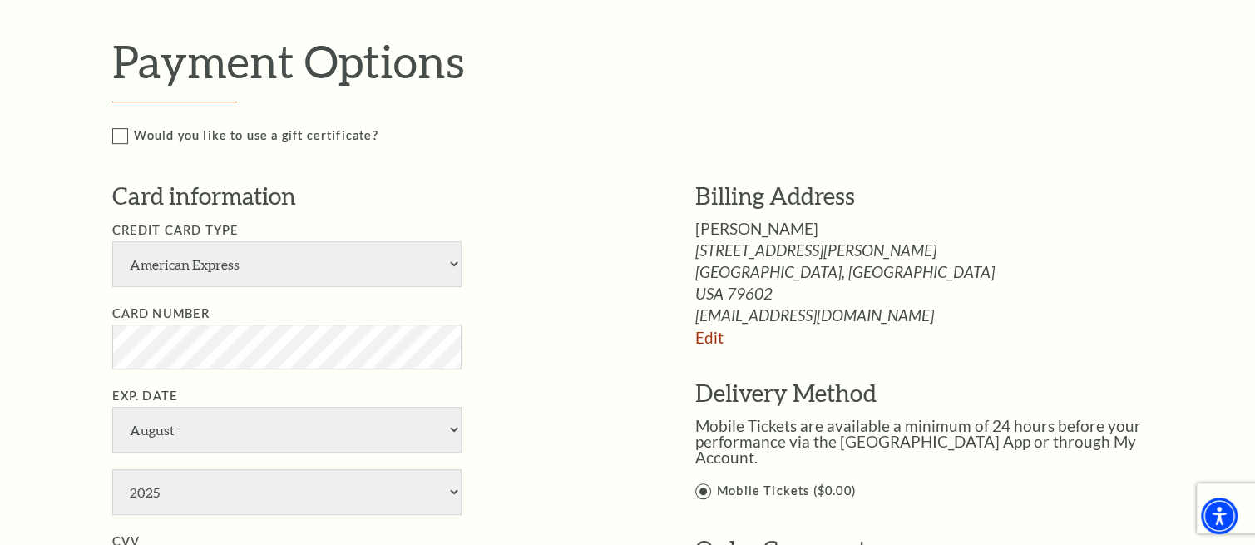
scroll to position [832, 0]
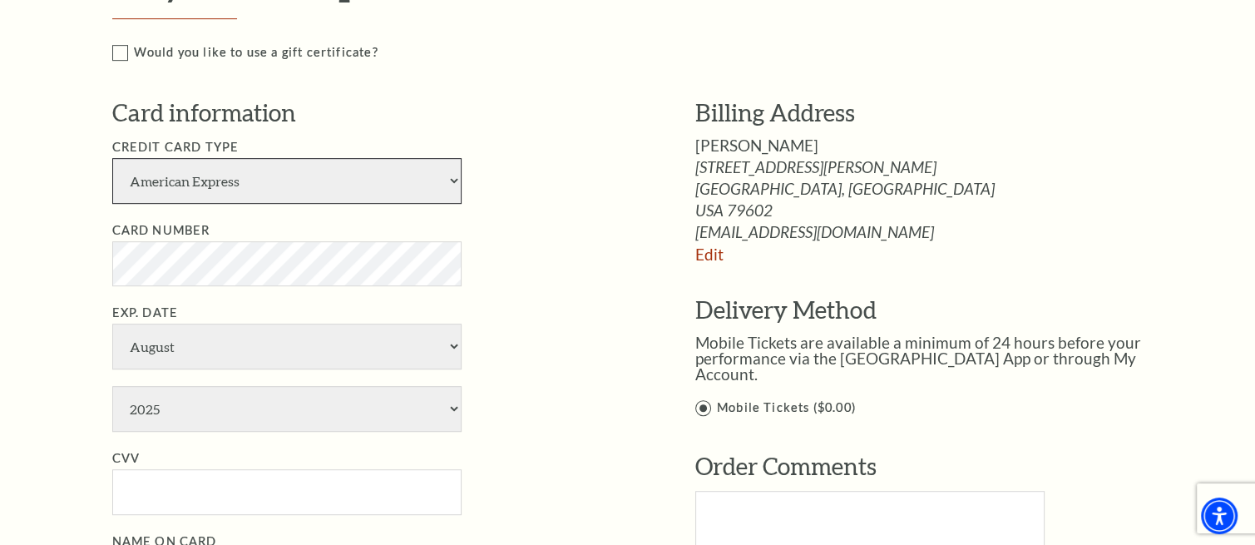
click at [266, 170] on select "American Express Visa Master Card Discover" at bounding box center [286, 181] width 349 height 46
select select "24"
click at [112, 158] on select "American Express Visa Master Card Discover" at bounding box center [286, 181] width 349 height 46
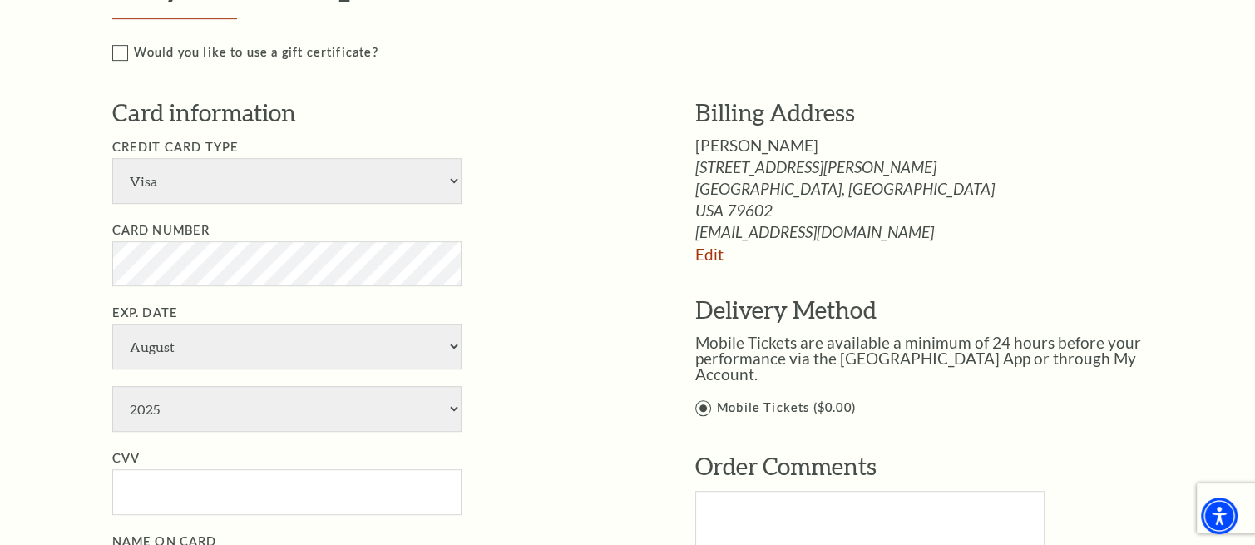
click at [525, 304] on li "Exp. Date January February March April May June July August September October N…" at bounding box center [378, 367] width 533 height 129
click at [368, 349] on select "January February March April May June July August September October November De…" at bounding box center [286, 347] width 349 height 46
click at [112, 324] on select "January February March April May June July August September October November De…" at bounding box center [286, 347] width 349 height 46
click at [280, 349] on select "January February March April May June July August September October November De…" at bounding box center [286, 347] width 349 height 46
select select "3"
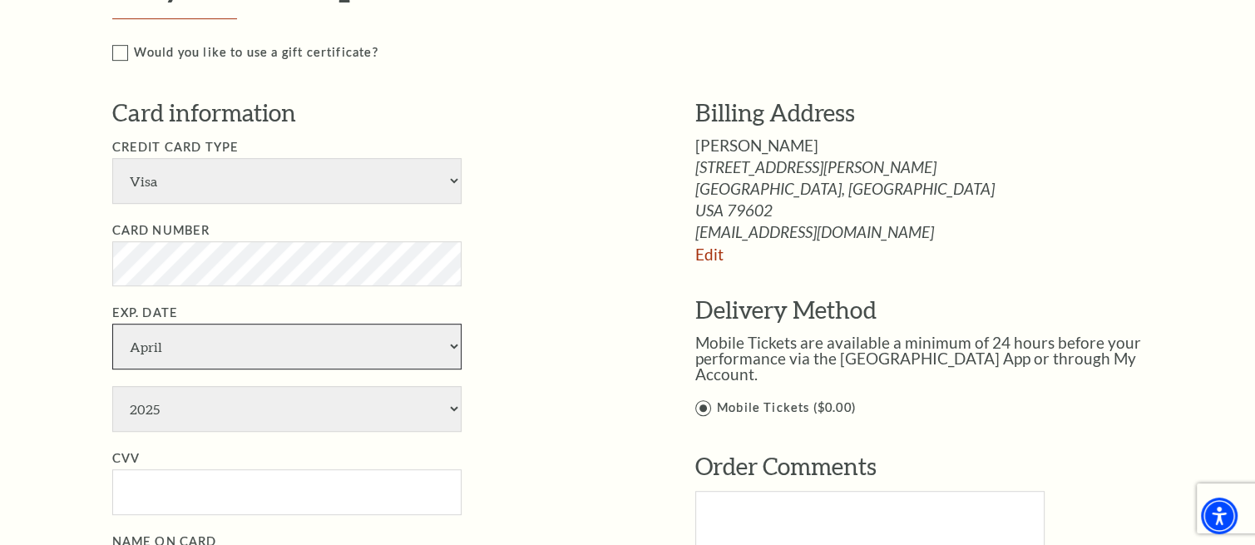
click at [112, 324] on select "January February March April May June July August September October November De…" at bounding box center [286, 347] width 349 height 46
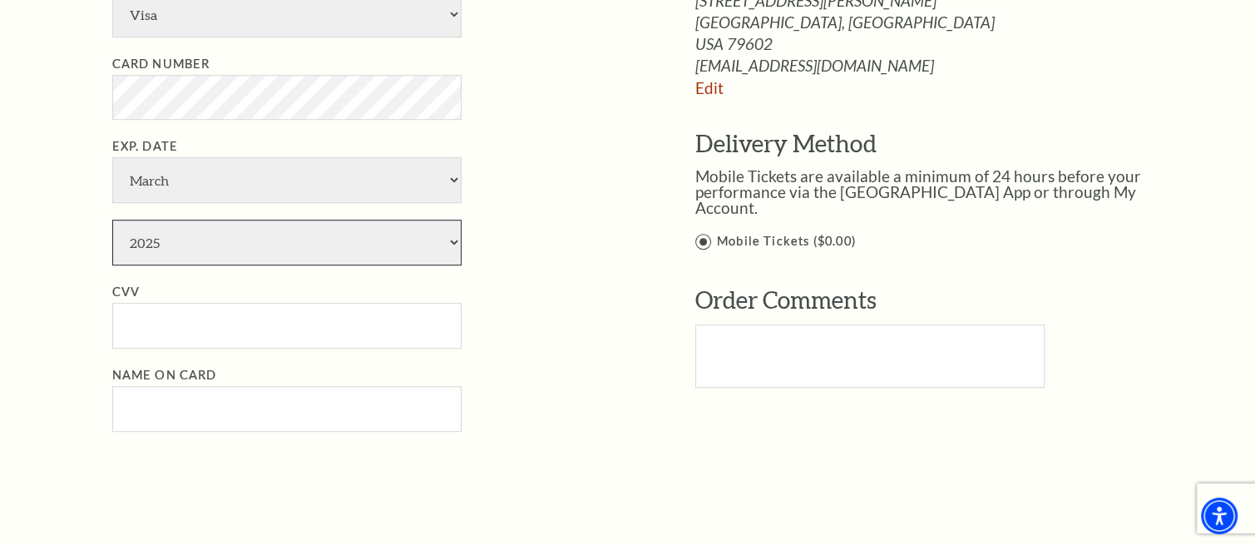
click at [235, 237] on select "2025 2026 2027 2028 2029 2030 2031 2032 2033 2034" at bounding box center [286, 243] width 349 height 46
select select "2032"
click at [112, 220] on select "2025 2026 2027 2028 2029 2030 2031 2032 2033 2034" at bounding box center [286, 243] width 349 height 46
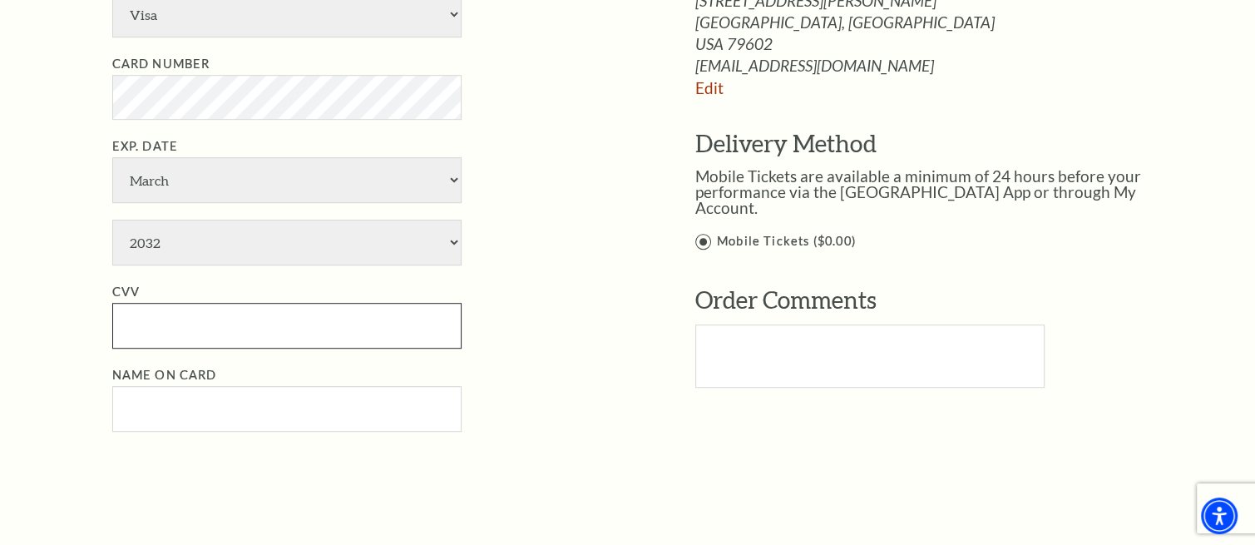
click at [309, 338] on input "CVV" at bounding box center [286, 326] width 349 height 46
paste input "937"
type input "937"
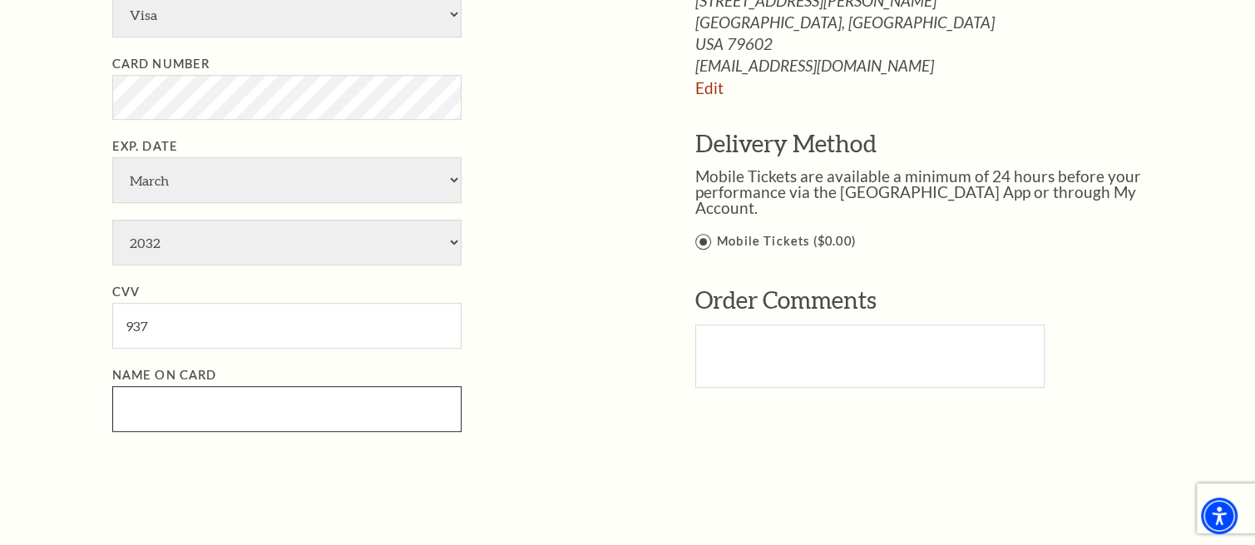
click at [185, 405] on input "Name on Card" at bounding box center [286, 409] width 349 height 46
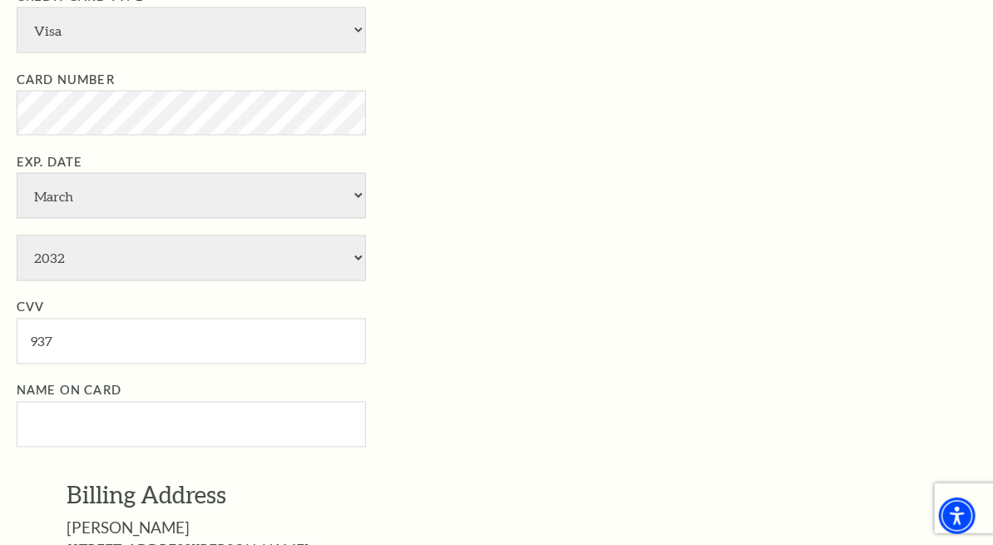
click at [128, 429] on div "Card information Credit Card Type American Express Visa Master Card Discover Ca…" at bounding box center [509, 197] width 984 height 502
click at [131, 410] on input "Name on Card" at bounding box center [191, 425] width 349 height 46
paste input "Natalie Chapman"
type input "Natalie Chapman"
click at [413, 388] on li "Name on Card Natalie Chapman" at bounding box center [509, 414] width 984 height 67
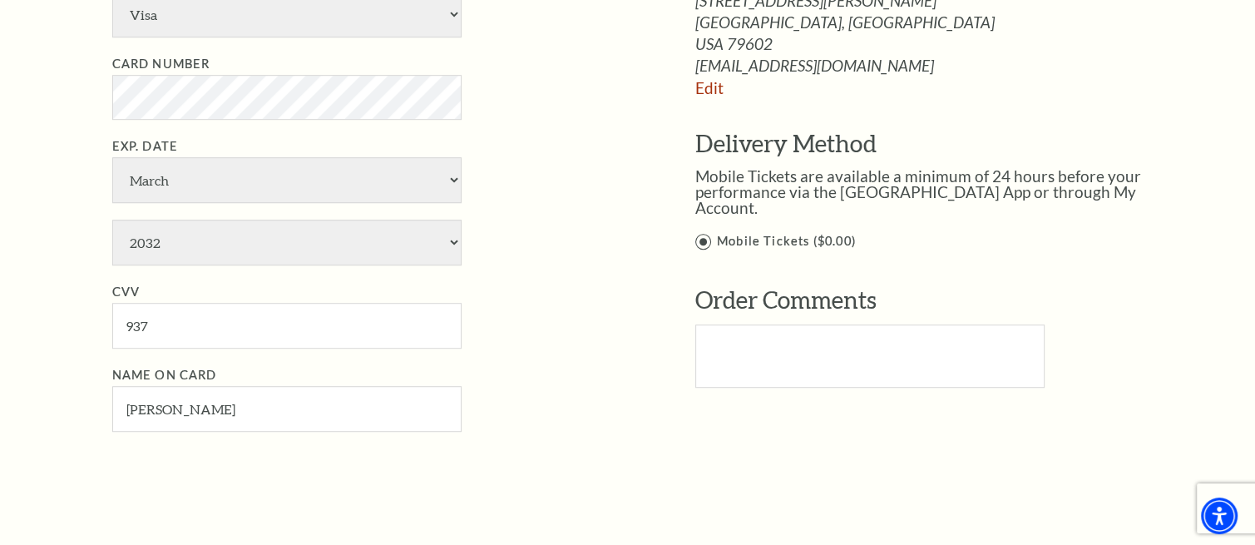
scroll to position [1248, 0]
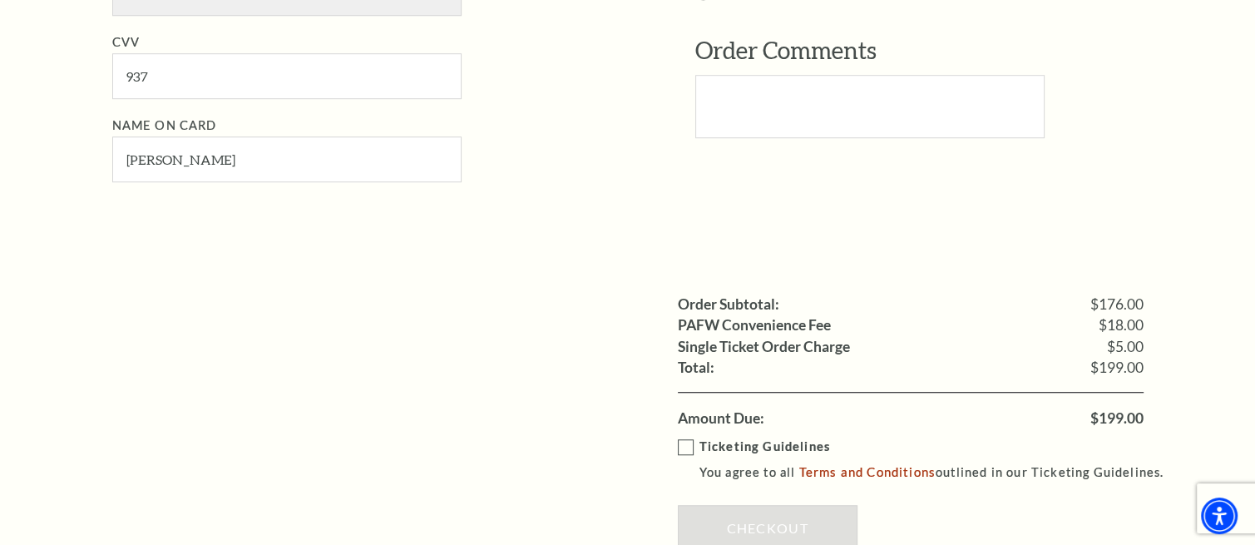
click at [683, 439] on label "Ticketing Guidelines You agree to all Terms and Conditions outlined in our Tick…" at bounding box center [929, 460] width 502 height 46
click at [0, 0] on input "Ticketing Guidelines You agree to all Terms and Conditions outlined in our Tick…" at bounding box center [0, 0] width 0 height 0
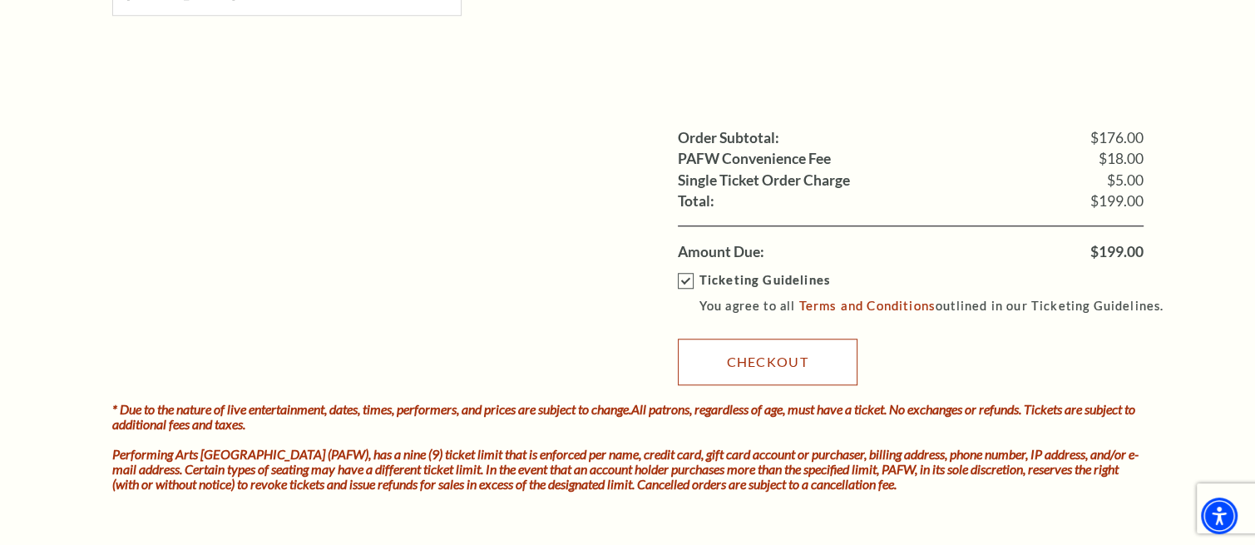
click at [740, 355] on link "Checkout" at bounding box center [768, 361] width 180 height 47
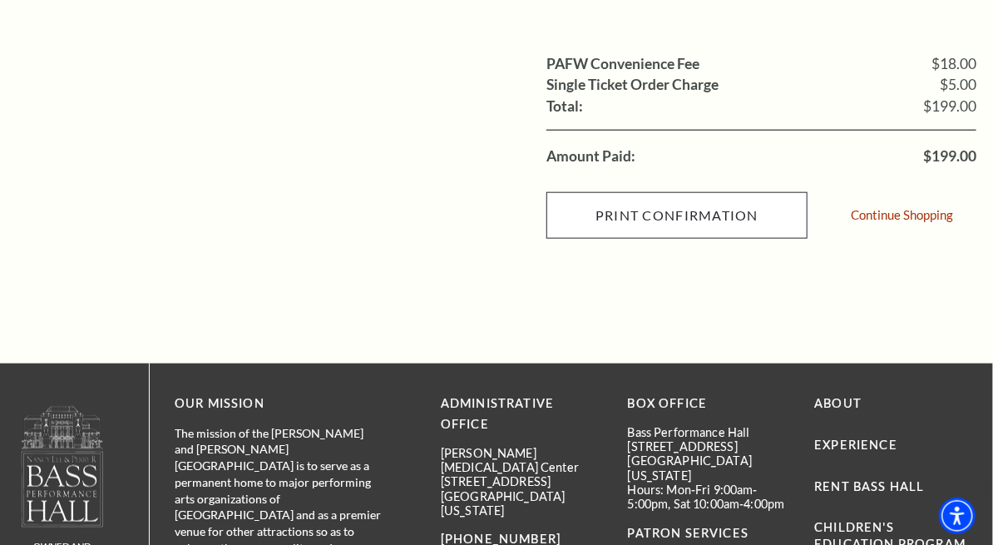
scroll to position [567, 0]
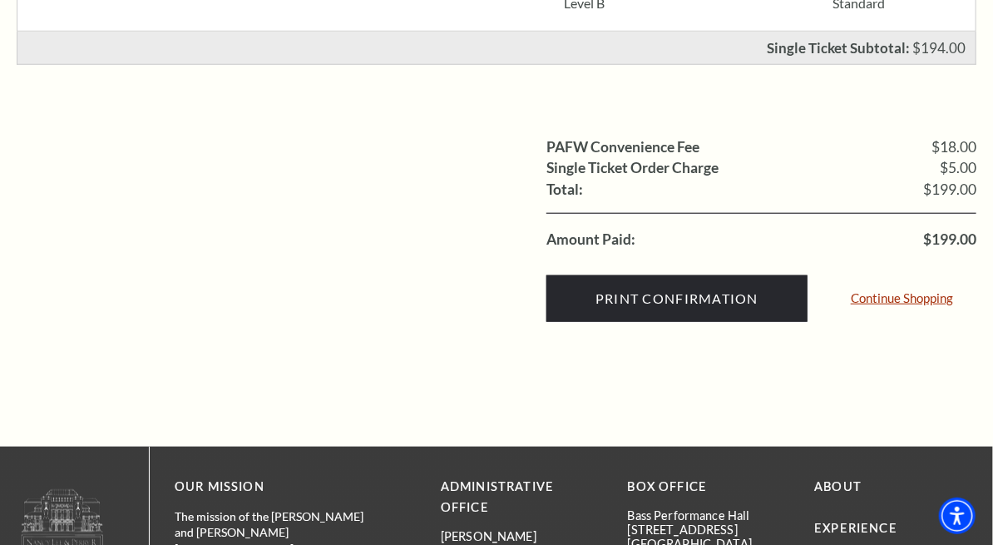
click at [904, 299] on link "Continue Shopping" at bounding box center [902, 298] width 102 height 12
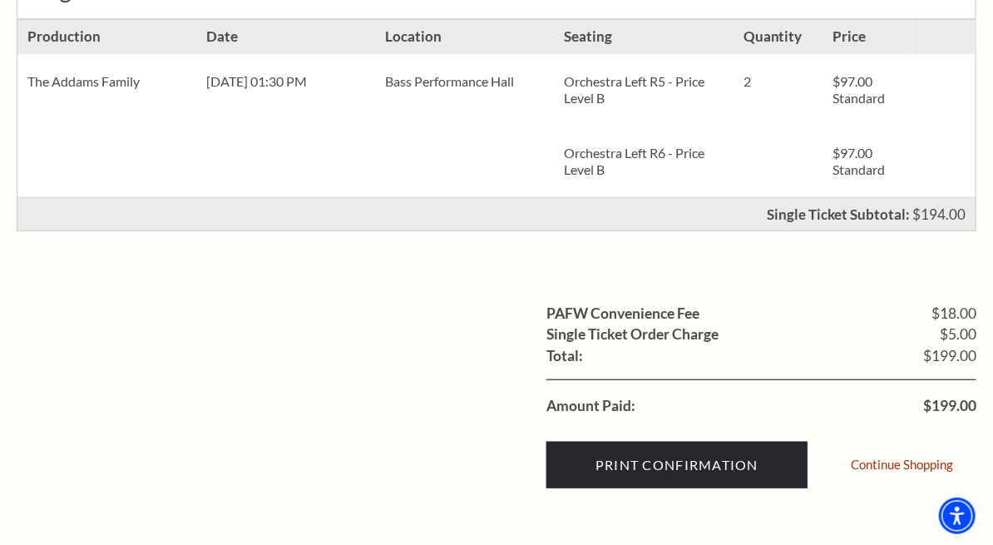
scroll to position [235, 0]
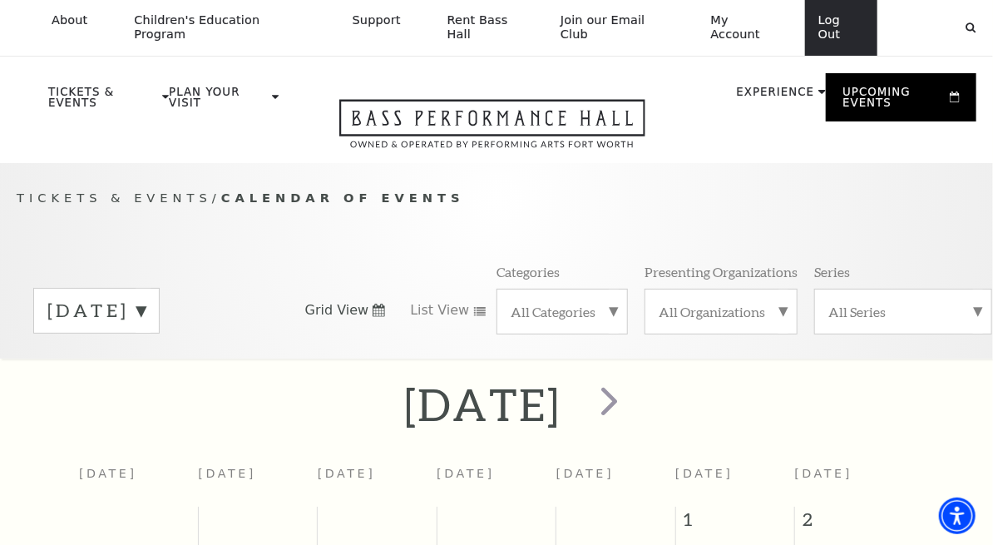
click at [836, 17] on link "Log Out" at bounding box center [841, 28] width 72 height 56
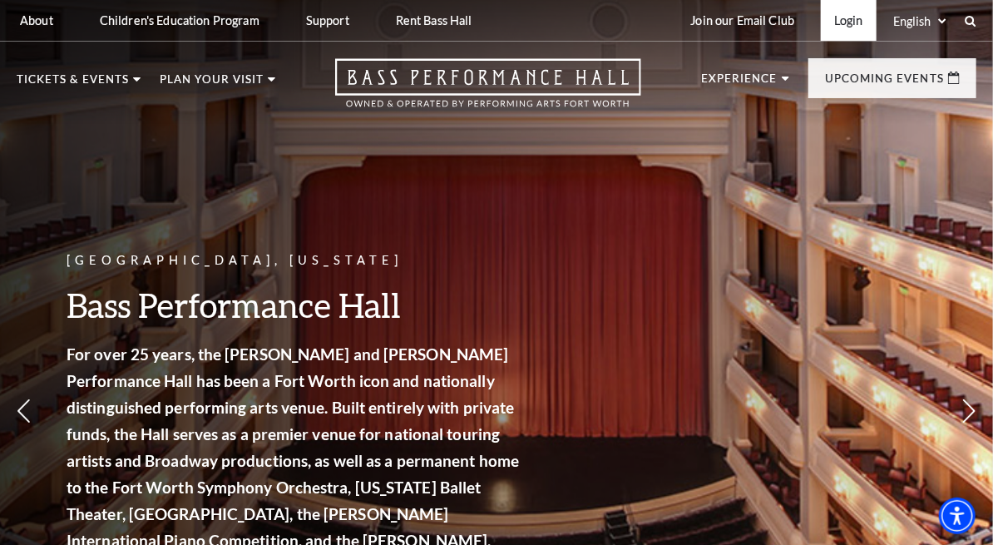
click at [847, 21] on link "Login" at bounding box center [849, 20] width 56 height 41
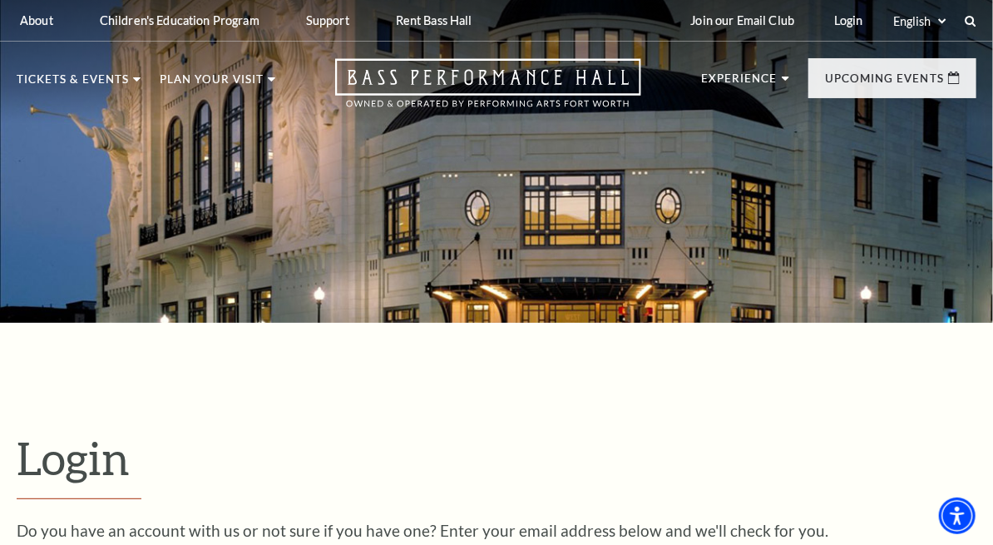
scroll to position [250, 0]
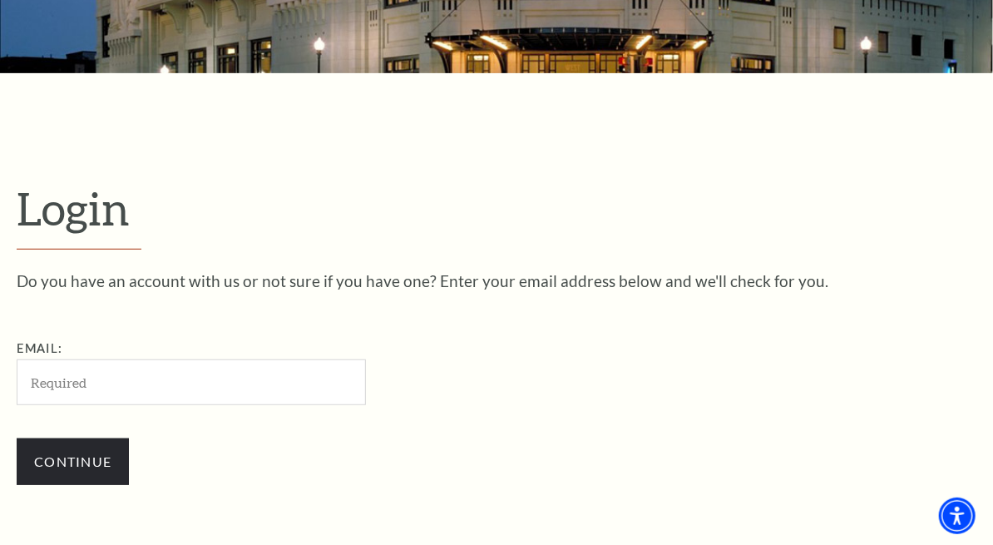
click at [211, 393] on input "Email:" at bounding box center [191, 382] width 349 height 46
type input "hinsslhirea@gmail.com"
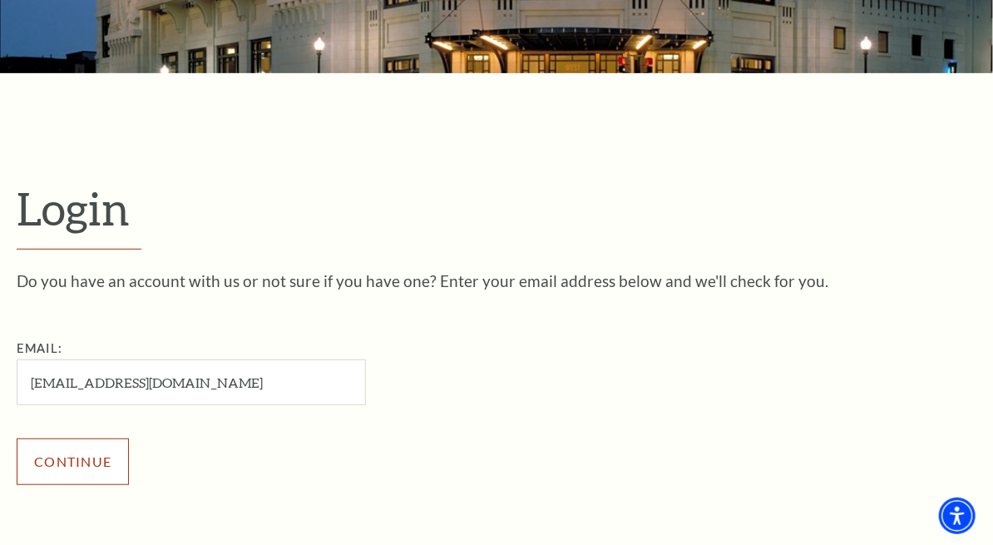
click at [72, 462] on input "Continue" at bounding box center [73, 461] width 112 height 47
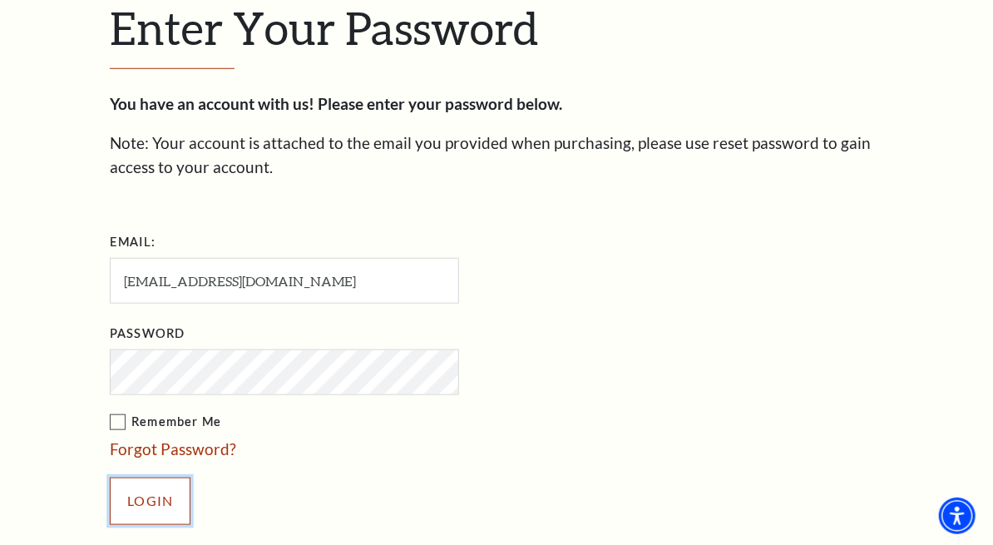
click at [110, 477] on input "Login" at bounding box center [150, 500] width 81 height 47
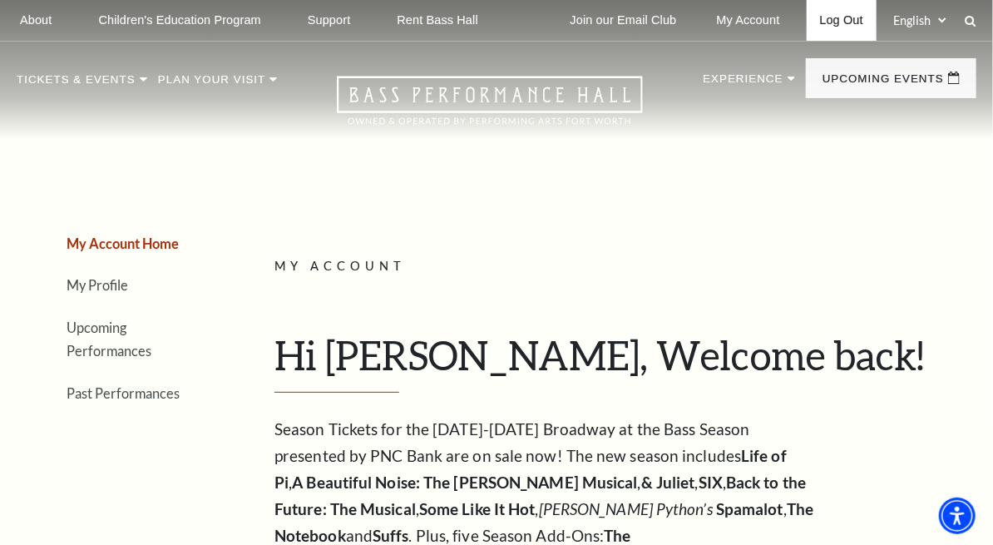
click at [840, 23] on link "Log Out" at bounding box center [842, 20] width 70 height 41
